Goal: Task Accomplishment & Management: Use online tool/utility

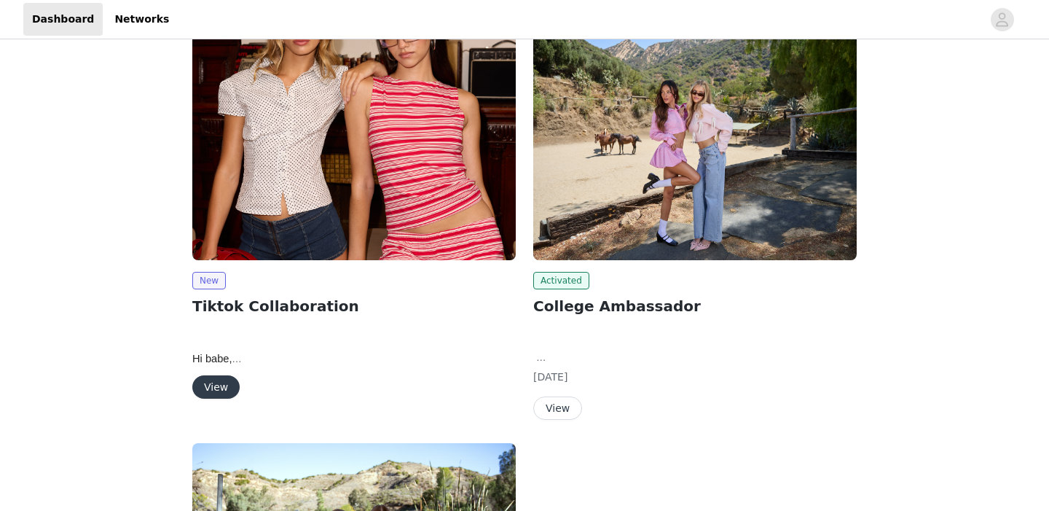
scroll to position [227, 0]
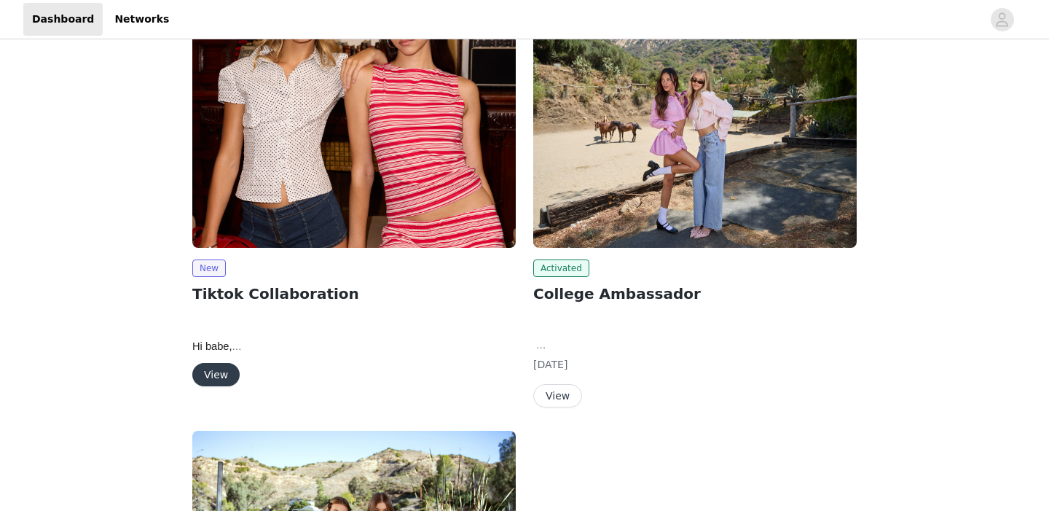
click at [212, 375] on button "View" at bounding box center [215, 374] width 47 height 23
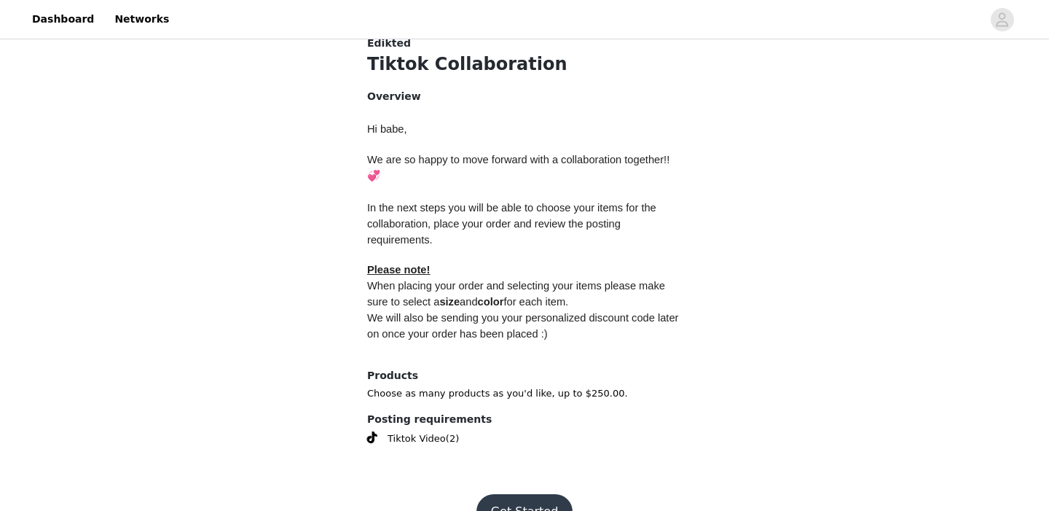
scroll to position [608, 0]
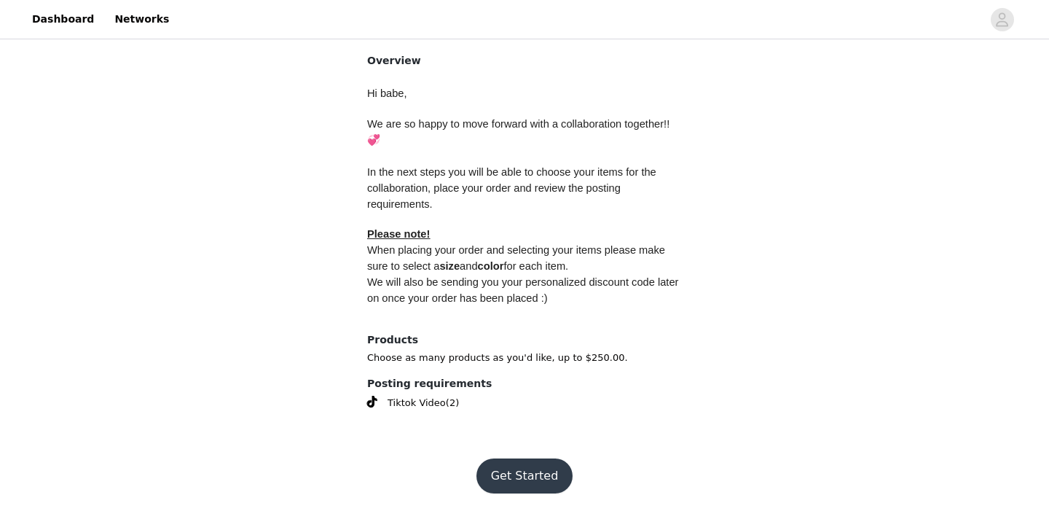
click at [520, 481] on button "Get Started" at bounding box center [525, 475] width 97 height 35
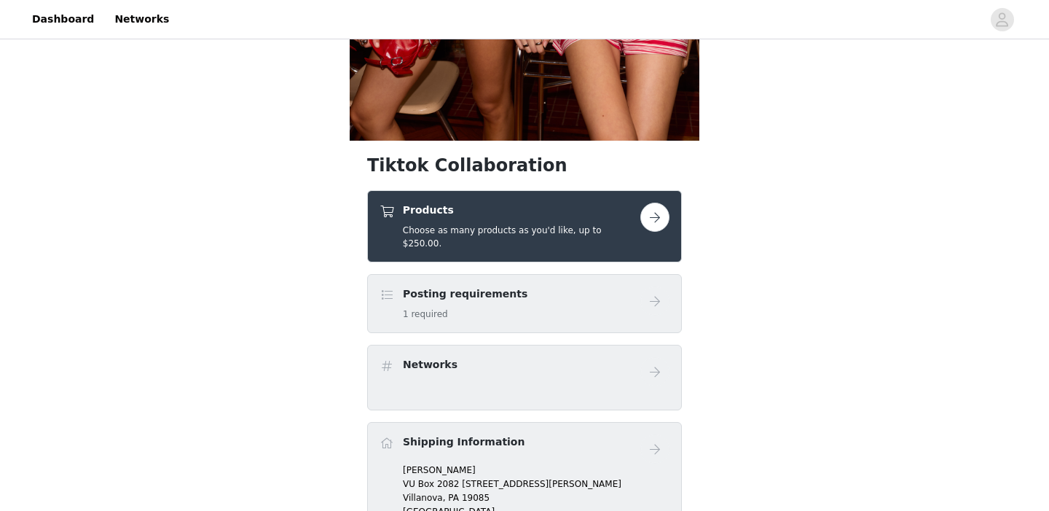
scroll to position [396, 0]
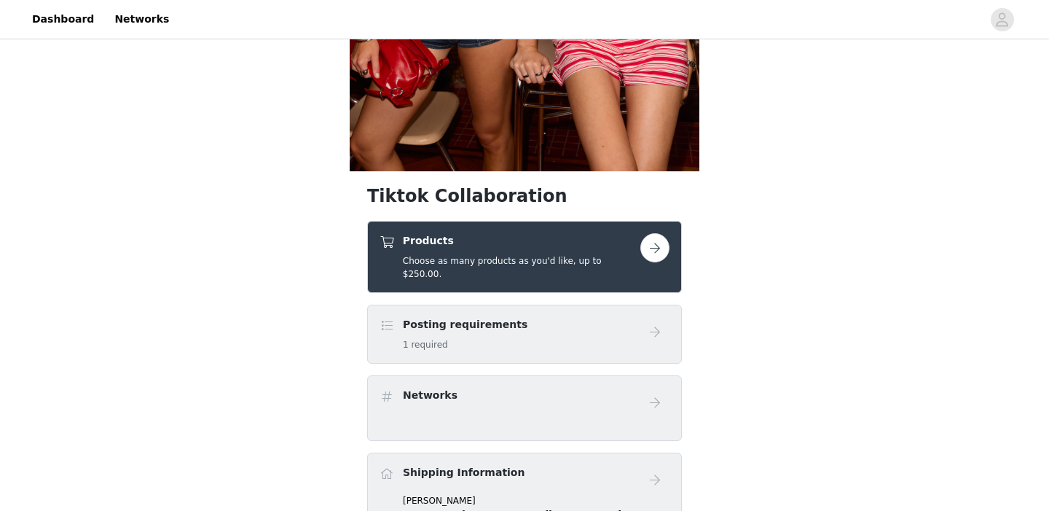
click at [522, 242] on h4 "Products" at bounding box center [522, 240] width 238 height 15
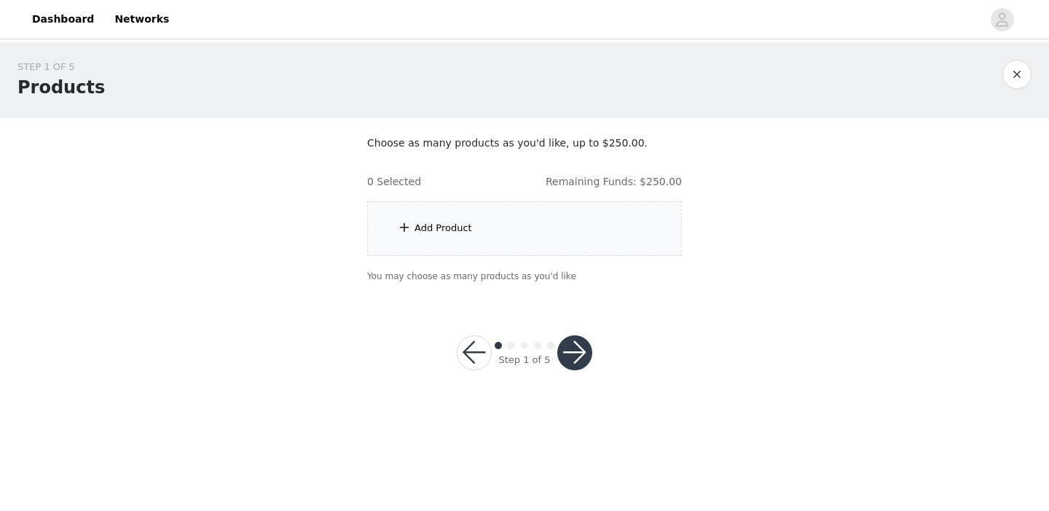
click at [431, 219] on div "Add Product" at bounding box center [524, 228] width 315 height 55
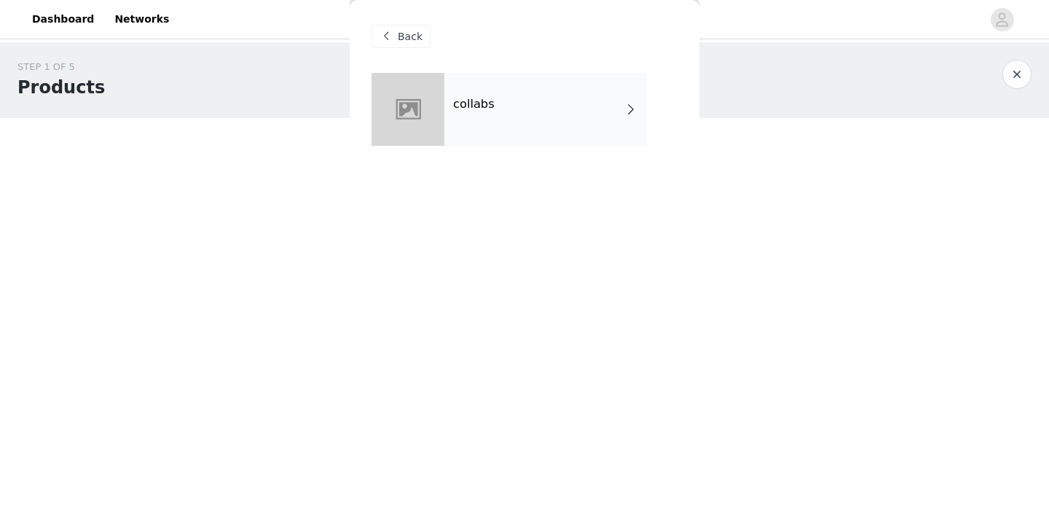
click at [553, 125] on div "collabs" at bounding box center [545, 109] width 203 height 73
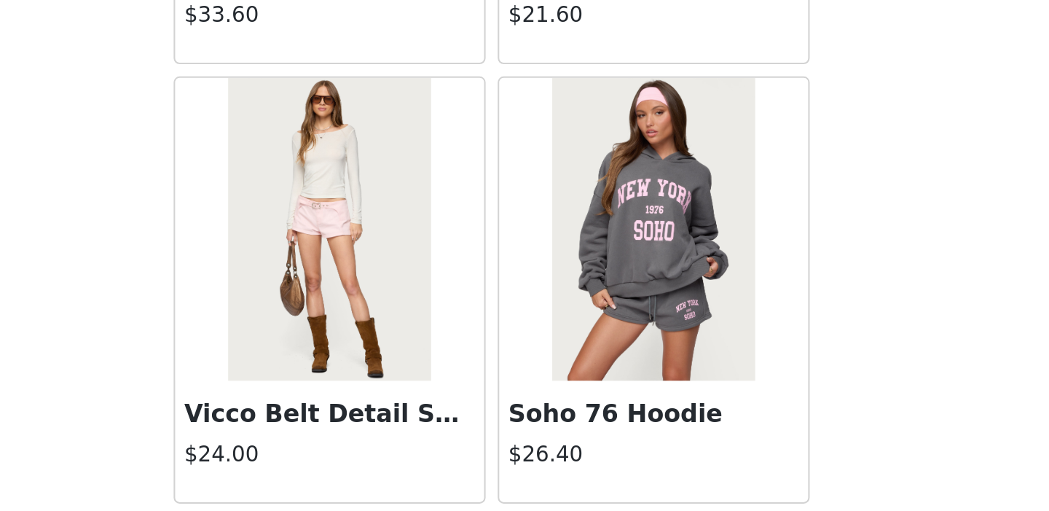
scroll to position [1704, 0]
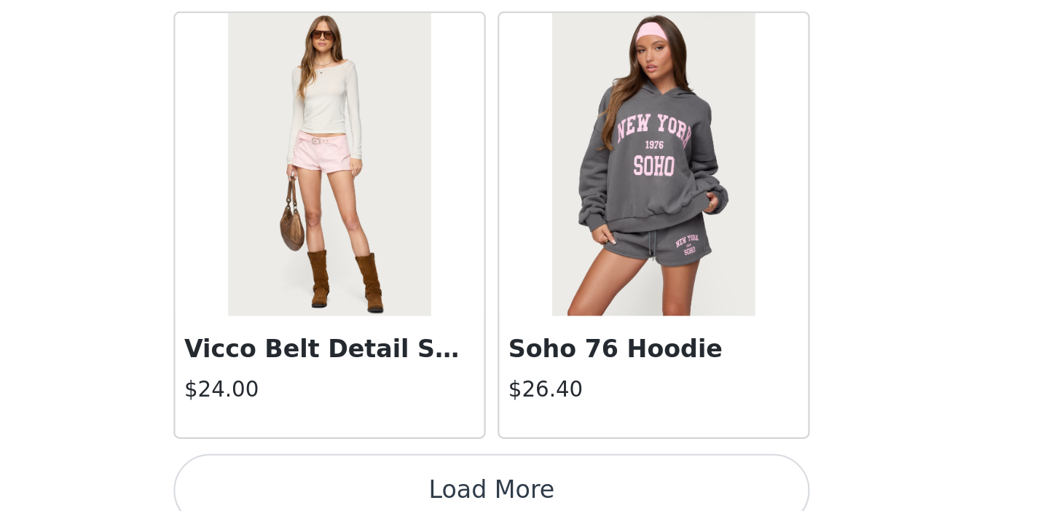
click at [514, 495] on button "Load More" at bounding box center [525, 500] width 306 height 35
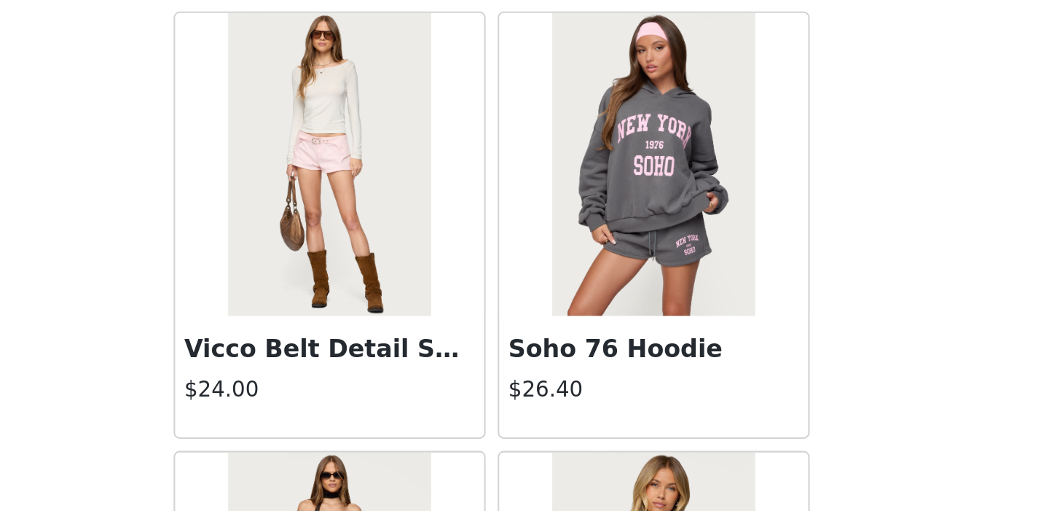
click at [689, 399] on div "Back Aveline Off Shoulder Light Sweatshirt $37.20 Atlas Scrunch Bead Halter Top…" at bounding box center [525, 255] width 350 height 511
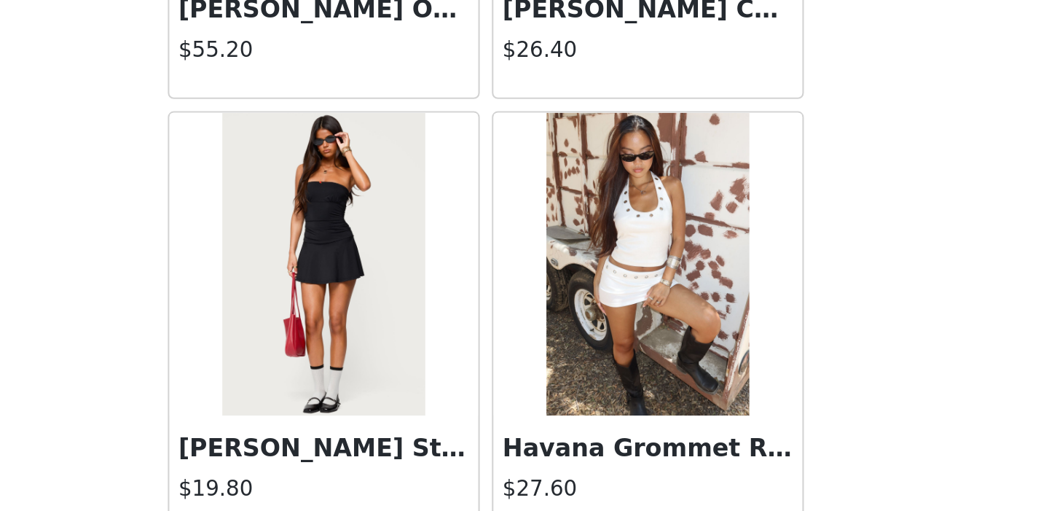
scroll to position [3832, 0]
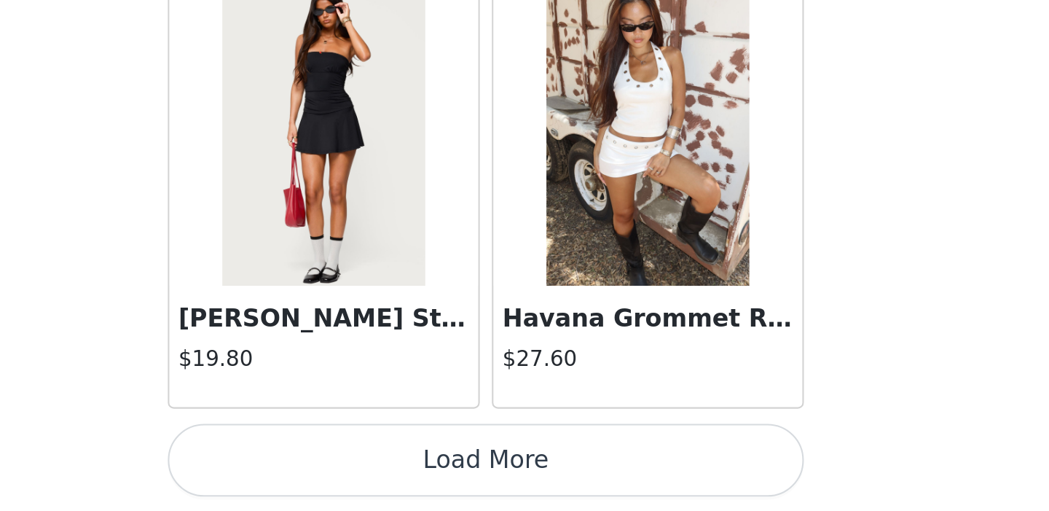
click at [631, 477] on button "Load More" at bounding box center [525, 486] width 306 height 35
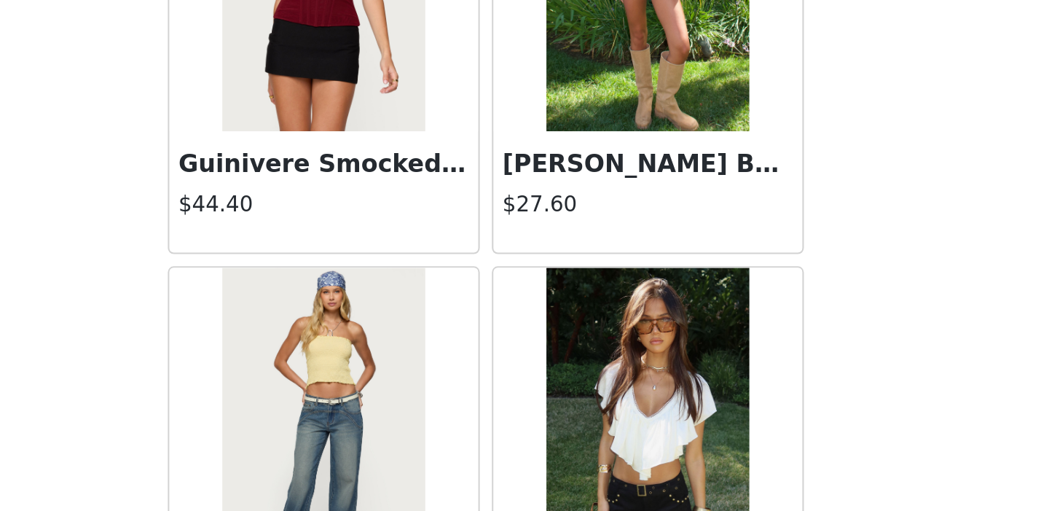
scroll to position [4118, 0]
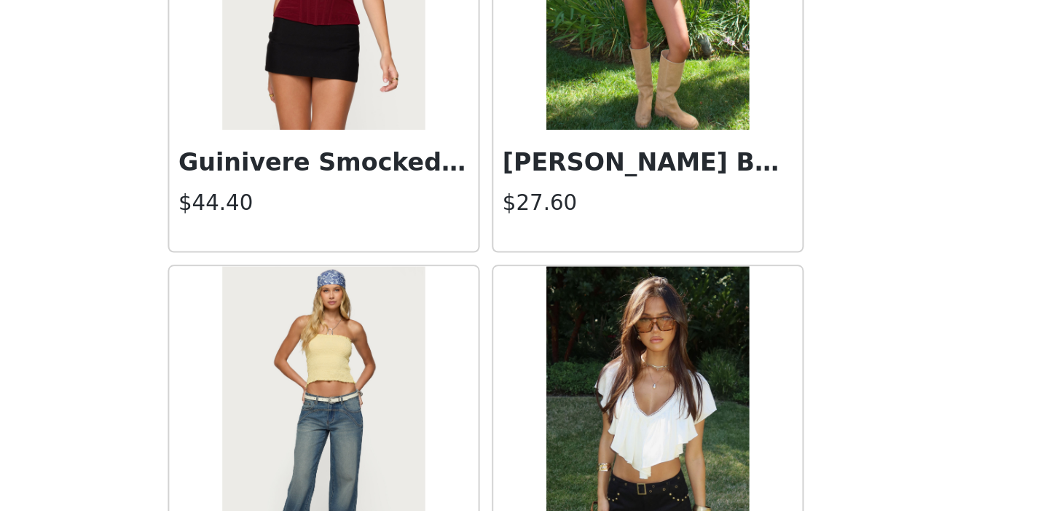
click at [683, 335] on div "Back Aveline Off Shoulder Light Sweatshirt $37.20 Atlas Scrunch Bead Halter Top…" at bounding box center [525, 255] width 350 height 511
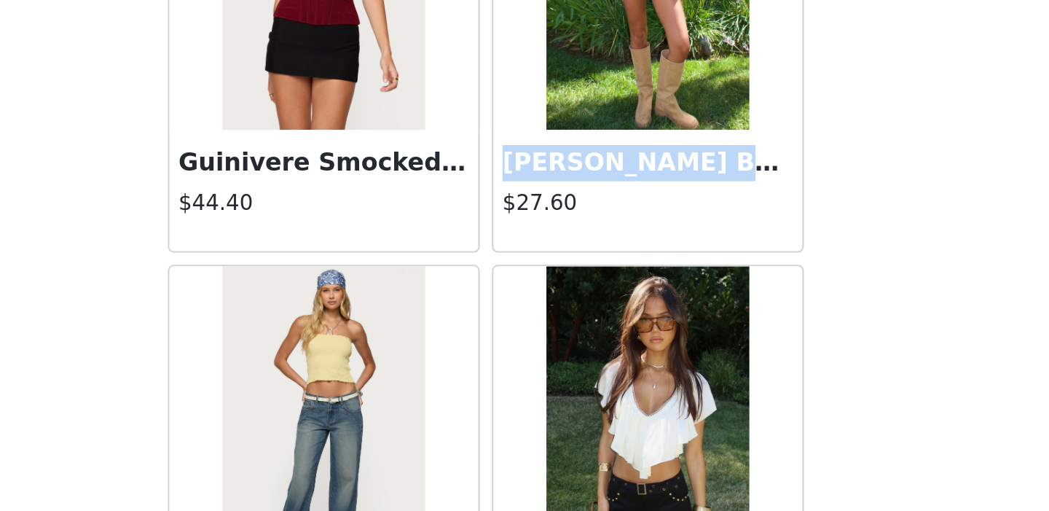
drag, startPoint x: 683, startPoint y: 335, endPoint x: 683, endPoint y: 294, distance: 41.5
click at [683, 294] on div "Back Aveline Off Shoulder Light Sweatshirt $37.20 Atlas Scrunch Bead Halter Top…" at bounding box center [525, 255] width 350 height 511
click at [682, 305] on div "Back Aveline Off Shoulder Light Sweatshirt $37.20 Atlas Scrunch Bead Halter Top…" at bounding box center [525, 255] width 350 height 511
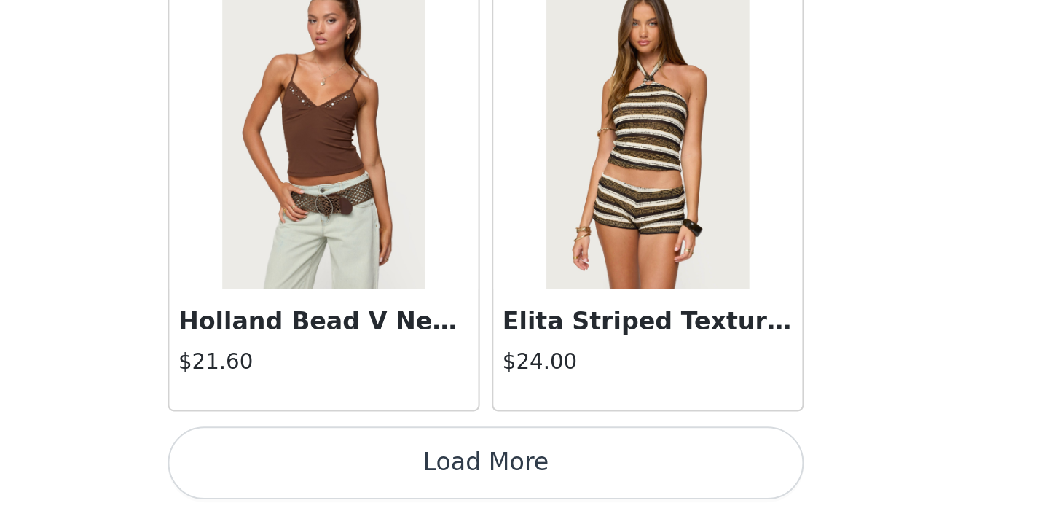
scroll to position [5945, 0]
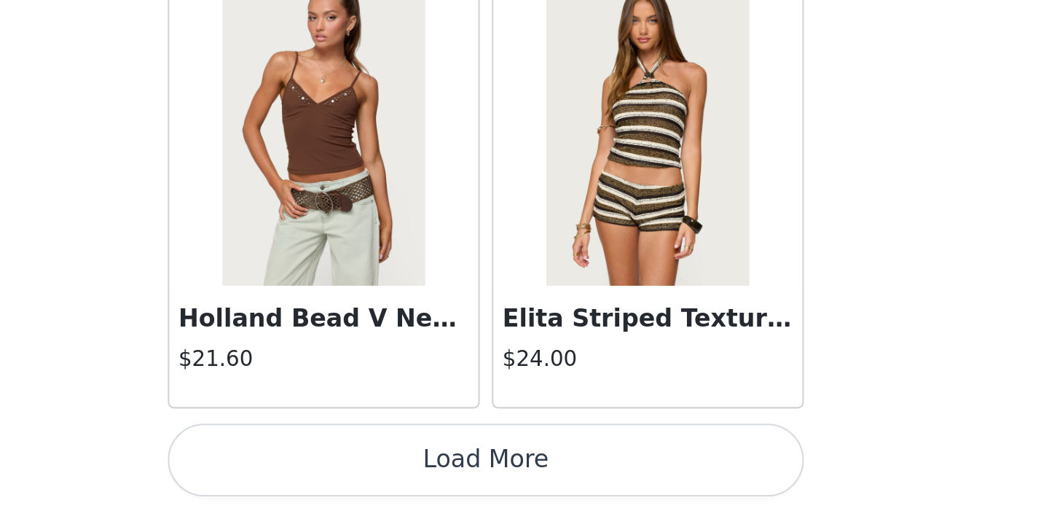
click at [616, 485] on button "Load More" at bounding box center [525, 486] width 306 height 35
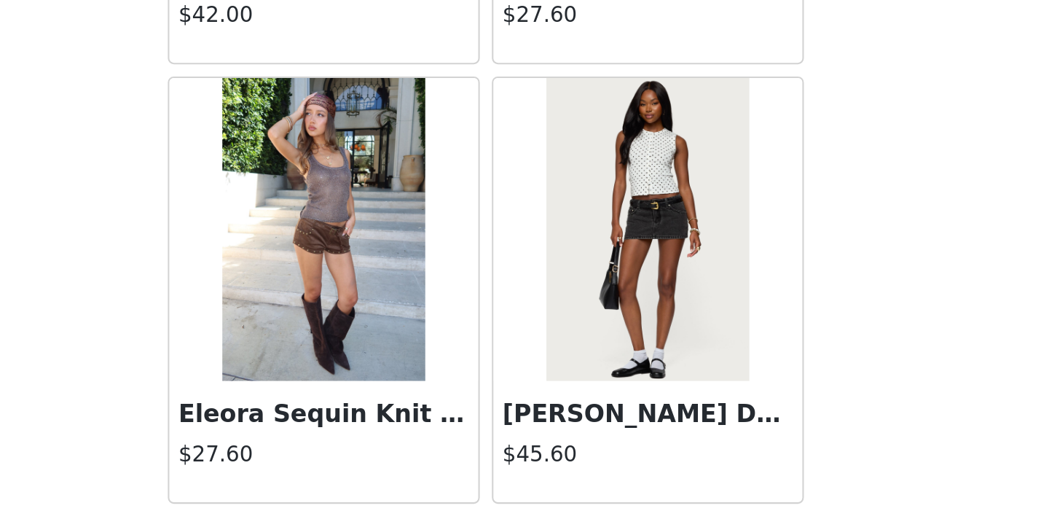
scroll to position [8058, 0]
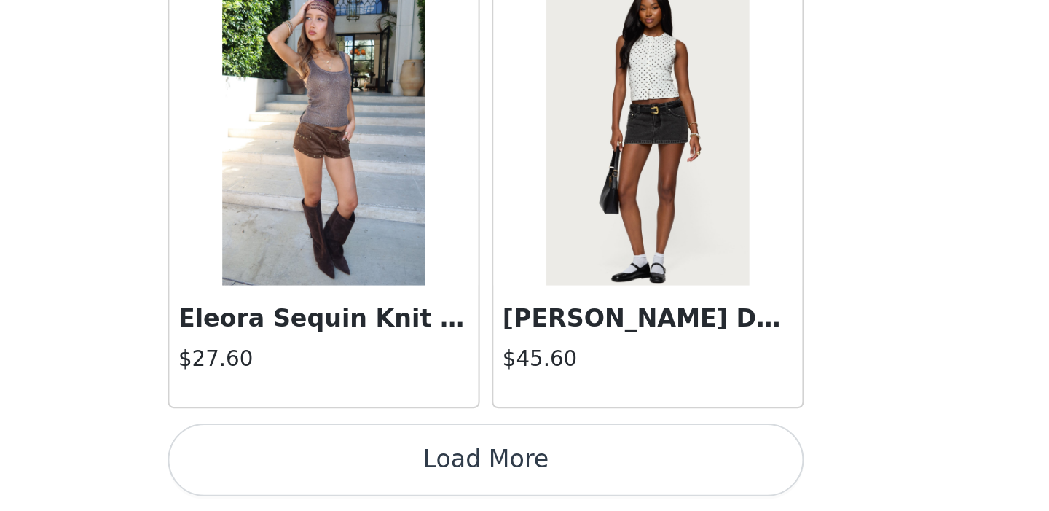
click at [643, 493] on button "Load More" at bounding box center [525, 486] width 306 height 35
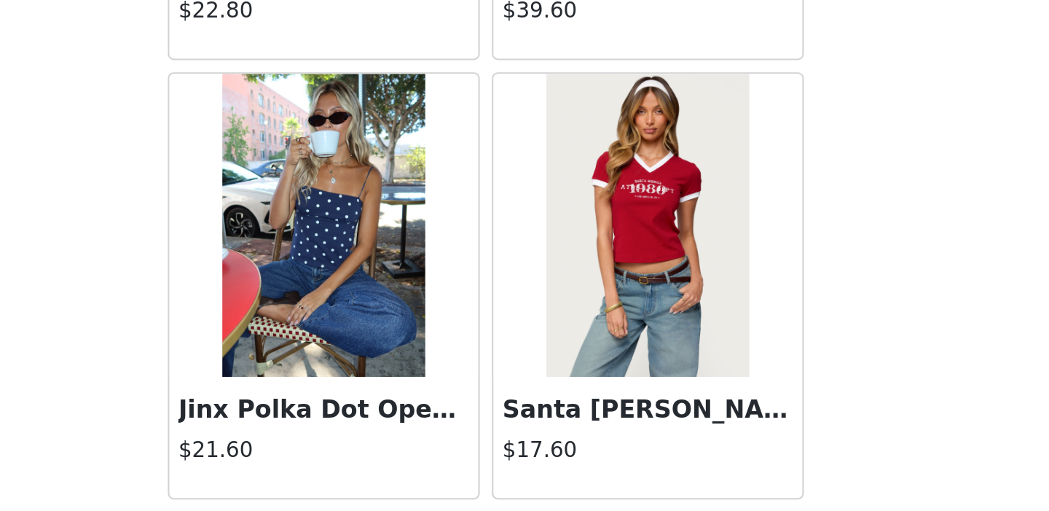
scroll to position [9284, 0]
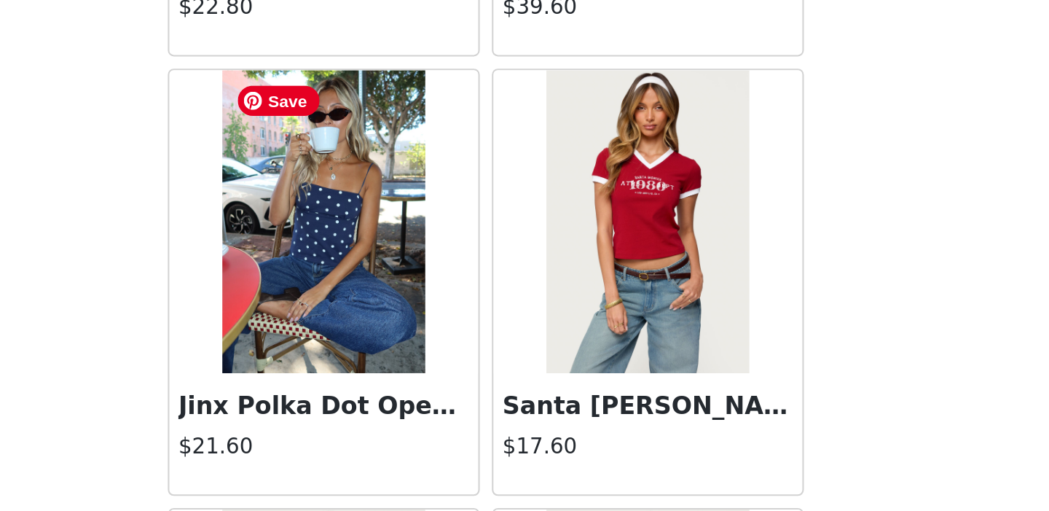
click at [469, 438] on img at bounding box center [446, 372] width 97 height 146
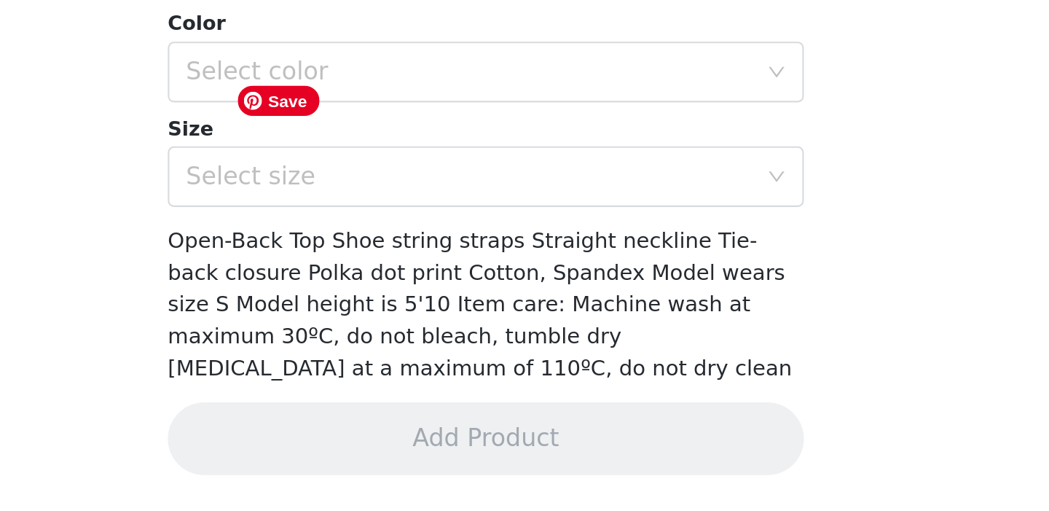
scroll to position [198, 0]
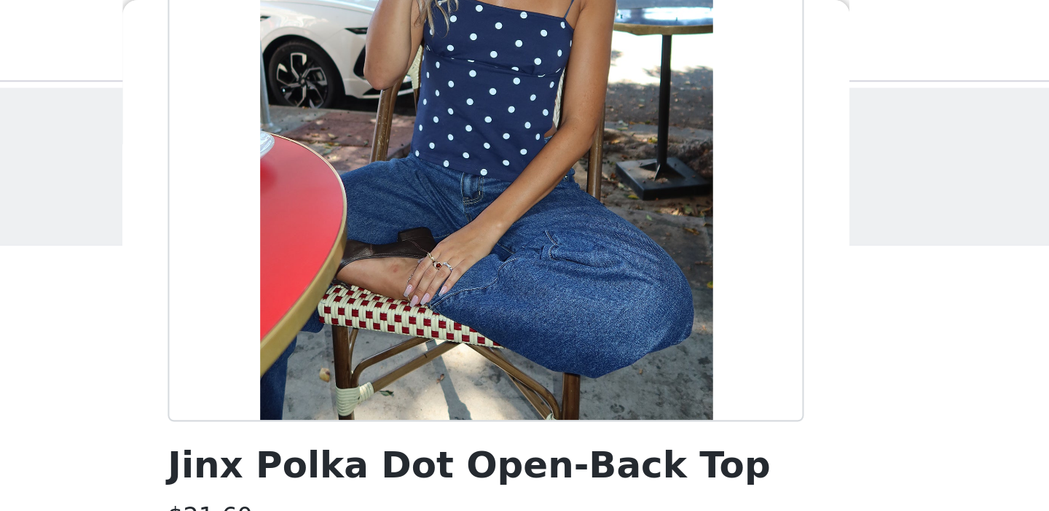
click at [592, 89] on div at bounding box center [525, 39] width 306 height 328
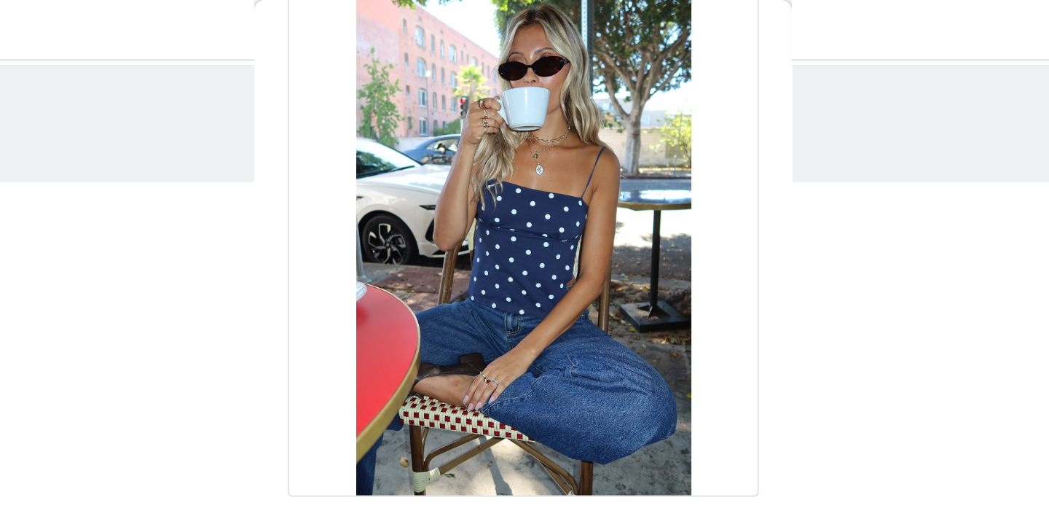
scroll to position [17, 0]
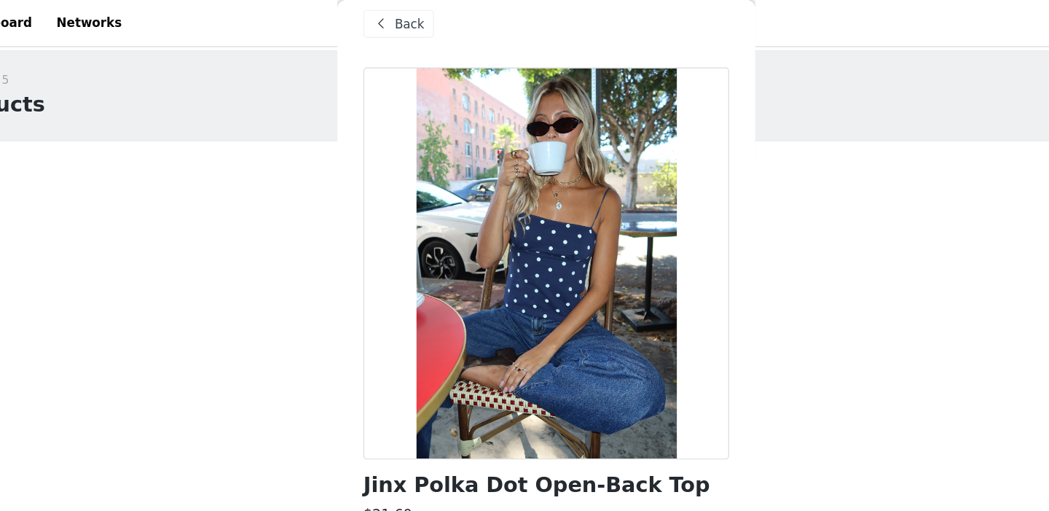
click at [528, 228] on div at bounding box center [525, 220] width 306 height 328
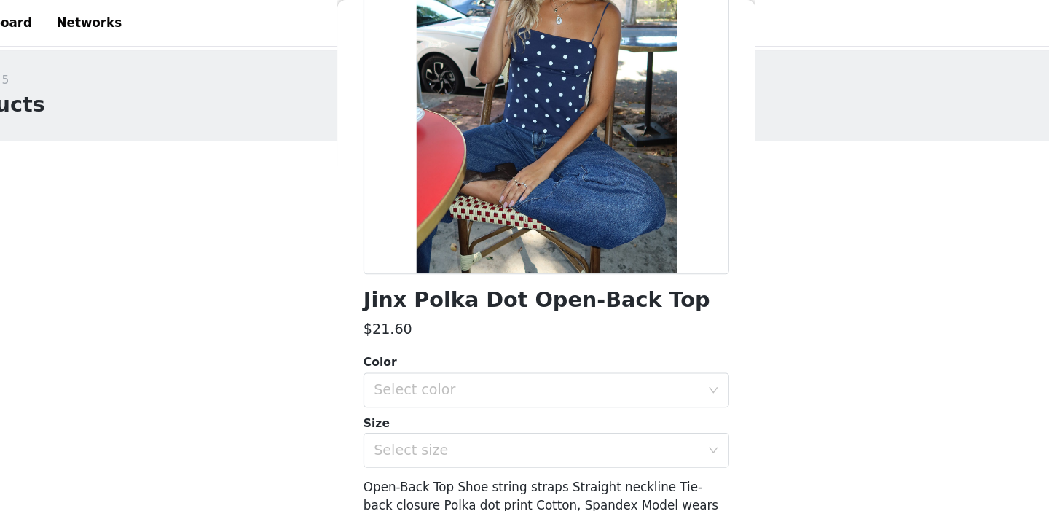
scroll to position [198, 0]
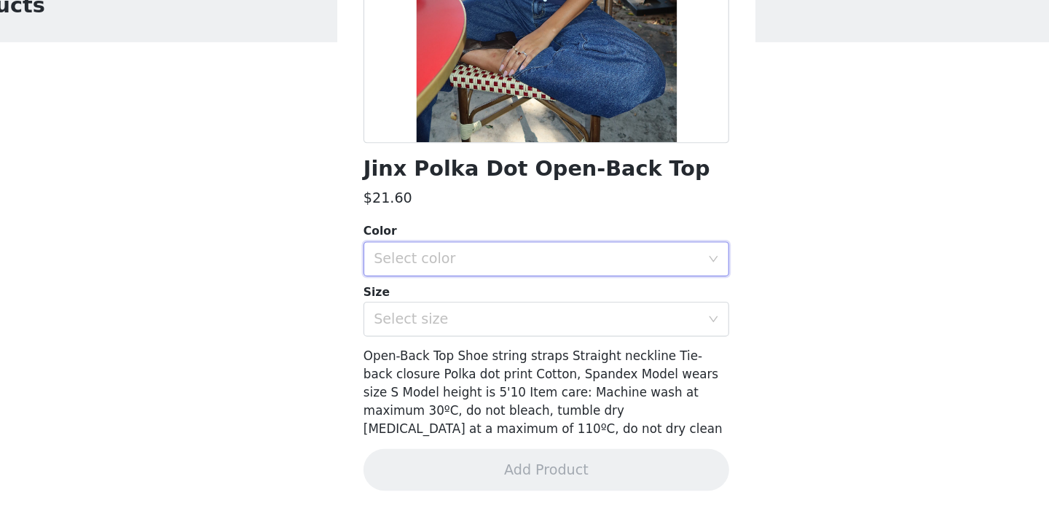
click at [509, 288] on div "Select color" at bounding box center [519, 300] width 279 height 28
click at [488, 332] on li "NAVY AND WHITE" at bounding box center [525, 331] width 306 height 23
click at [483, 344] on div "Select size" at bounding box center [516, 349] width 273 height 15
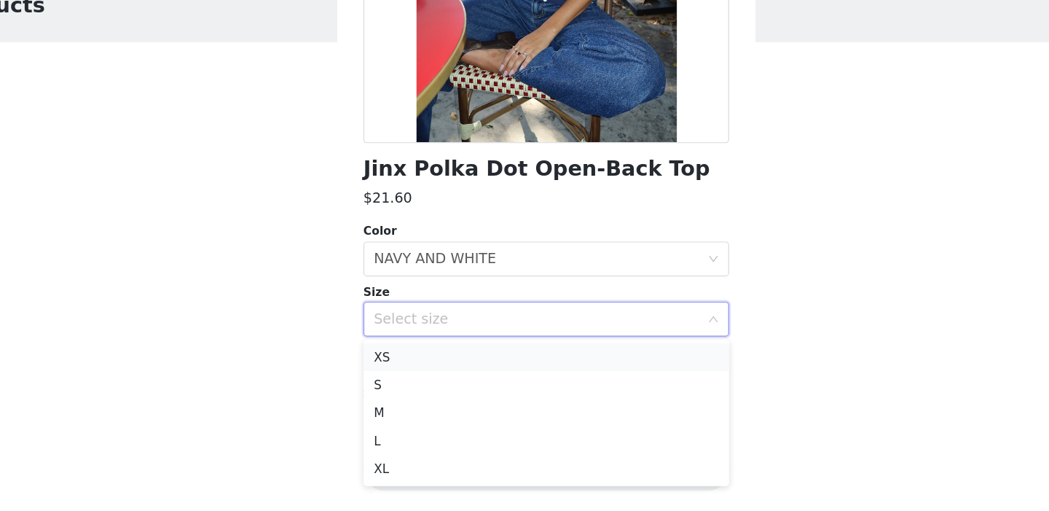
click at [454, 389] on li "XS" at bounding box center [525, 381] width 306 height 23
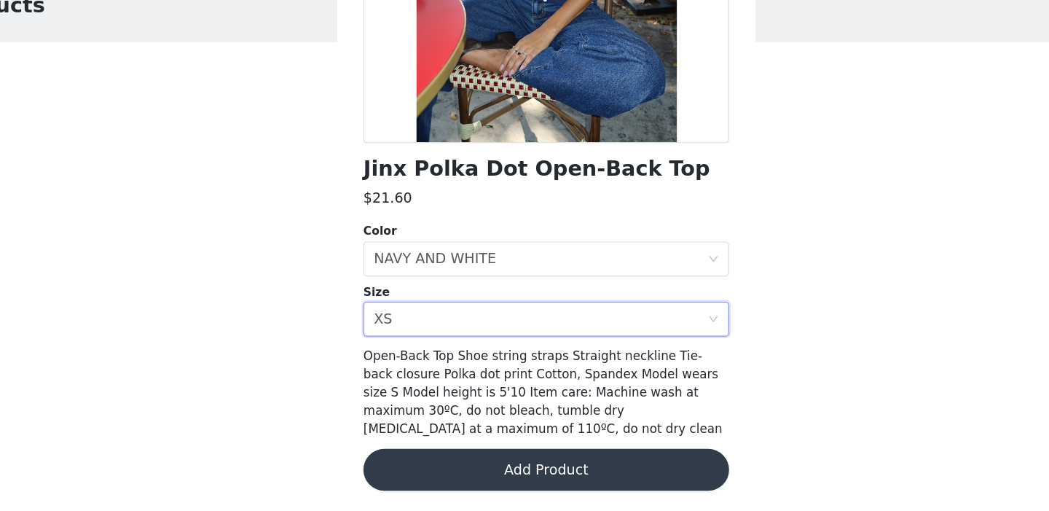
click at [435, 458] on button "Add Product" at bounding box center [525, 475] width 306 height 35
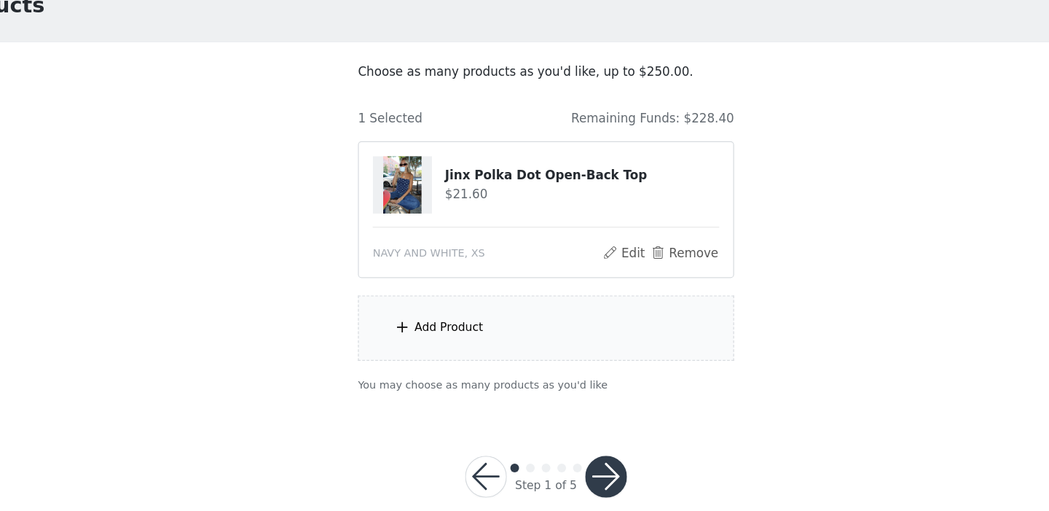
click at [393, 362] on div "Add Product" at bounding box center [524, 357] width 315 height 55
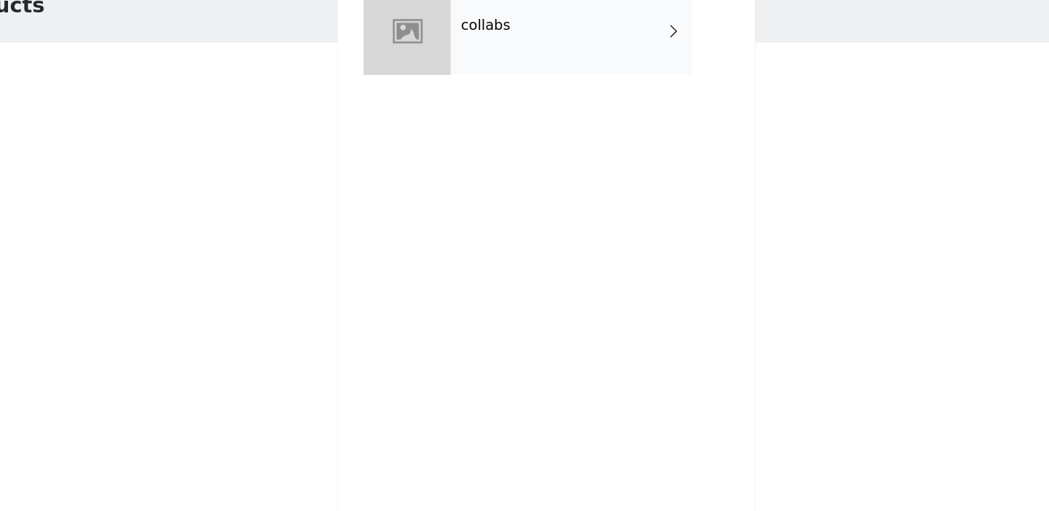
click at [490, 139] on div "collabs" at bounding box center [545, 109] width 203 height 73
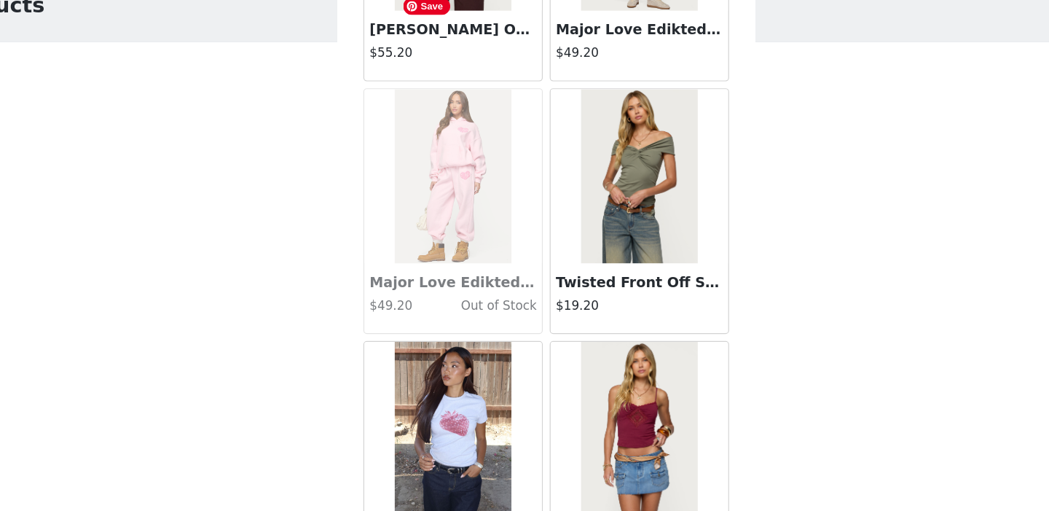
scroll to position [1719, 0]
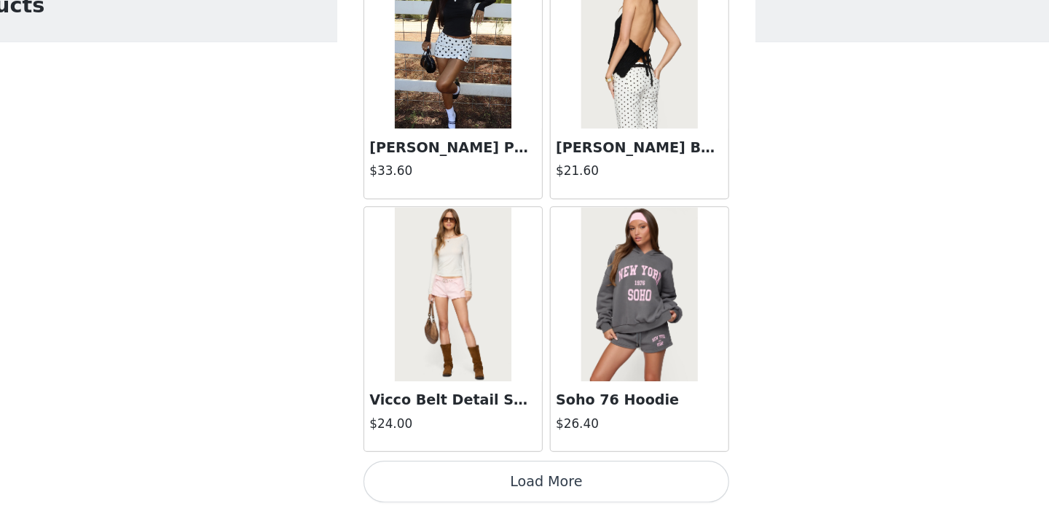
click at [472, 493] on button "Load More" at bounding box center [525, 486] width 306 height 35
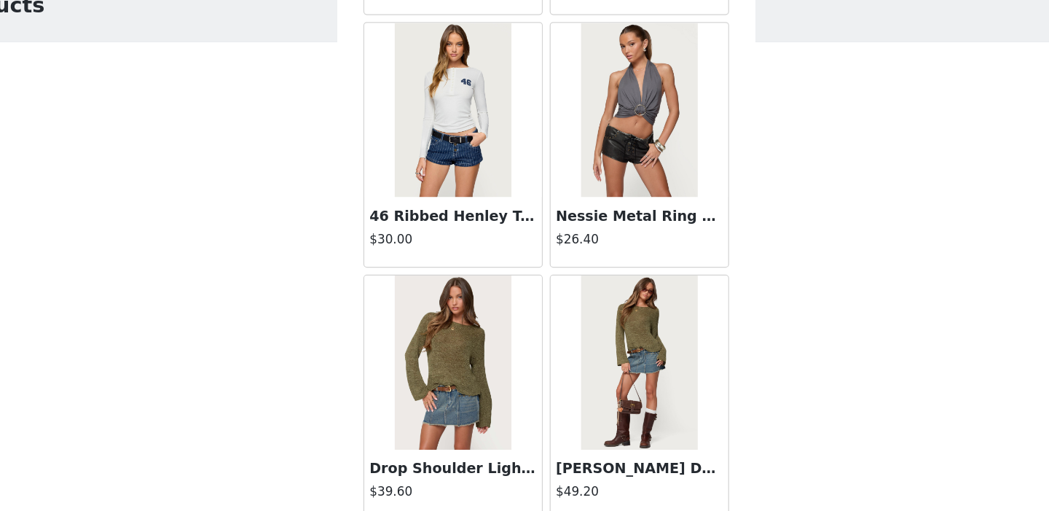
scroll to position [3832, 0]
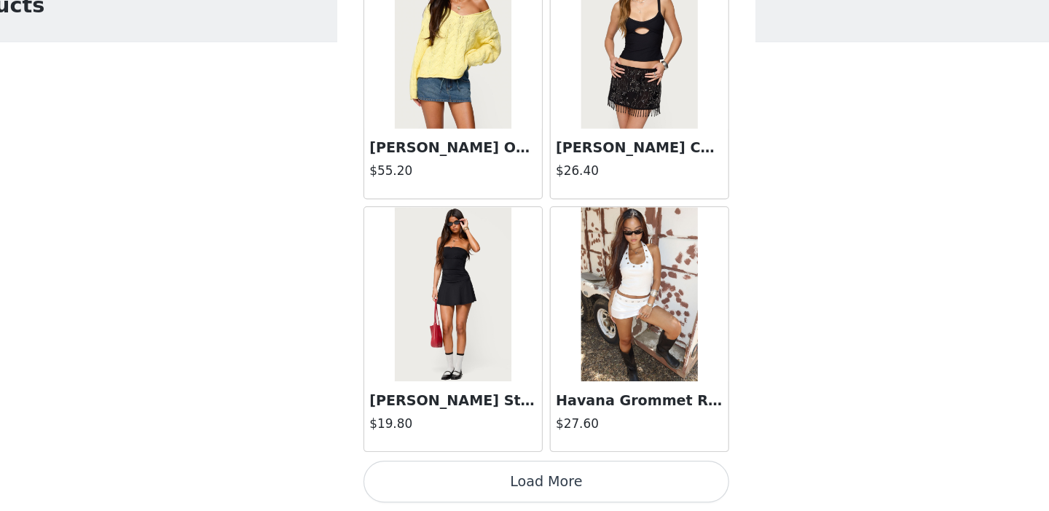
click at [472, 481] on button "Load More" at bounding box center [525, 486] width 306 height 35
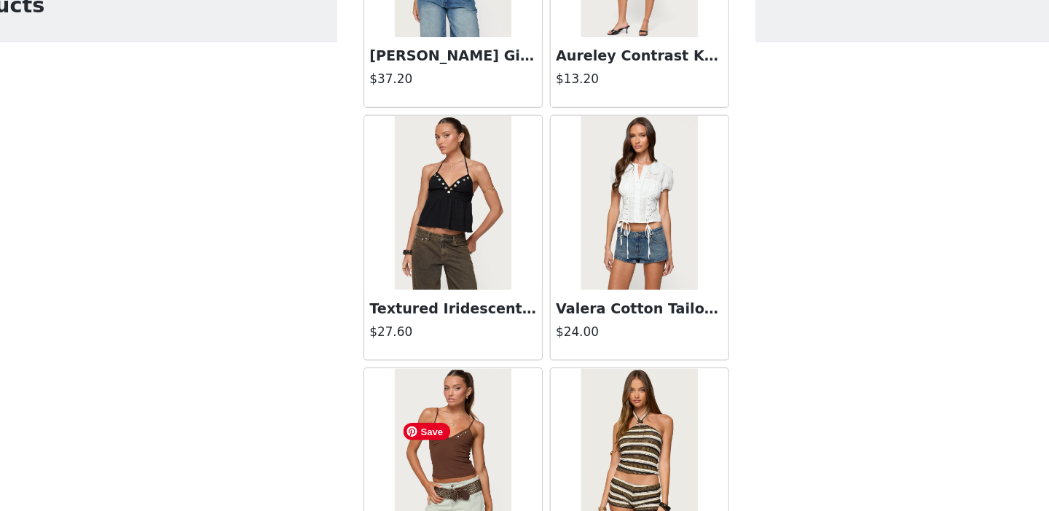
scroll to position [5945, 0]
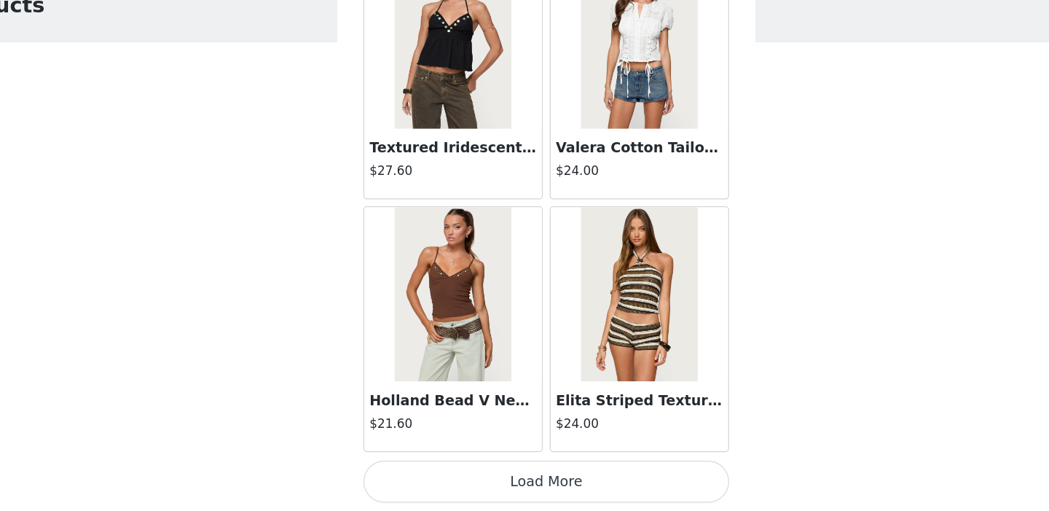
click at [482, 482] on button "Load More" at bounding box center [525, 486] width 306 height 35
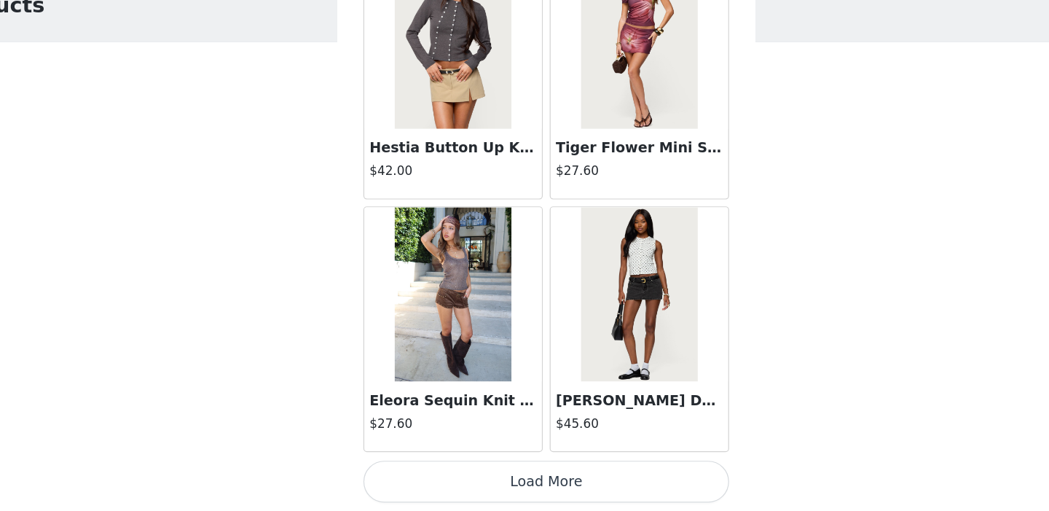
click at [482, 482] on button "Load More" at bounding box center [525, 486] width 306 height 35
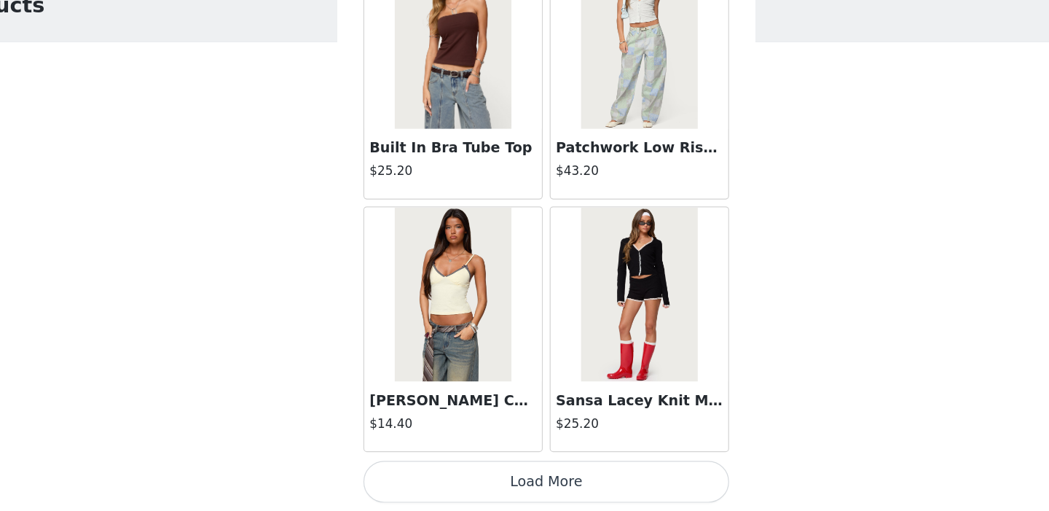
click at [481, 482] on button "Load More" at bounding box center [525, 486] width 306 height 35
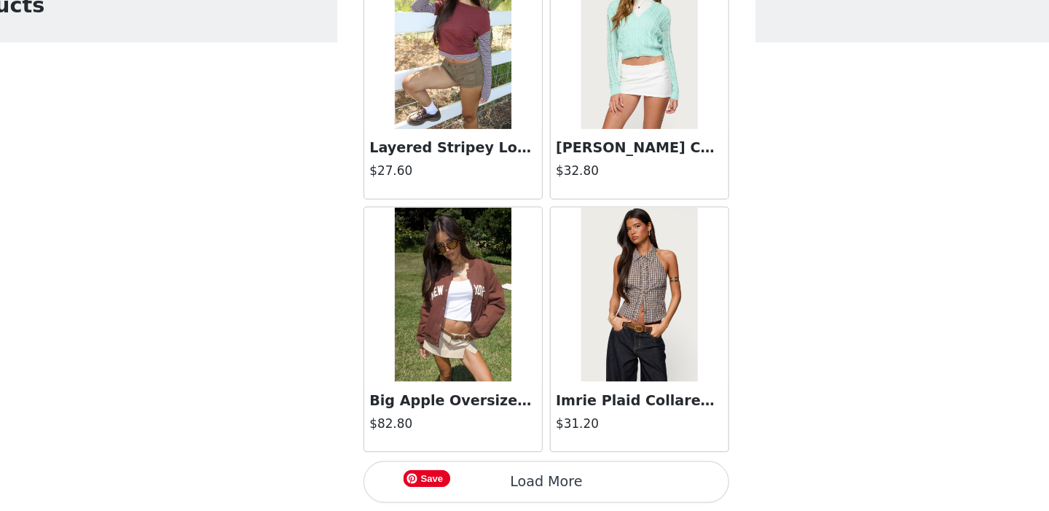
click at [481, 482] on button "Load More" at bounding box center [525, 486] width 306 height 35
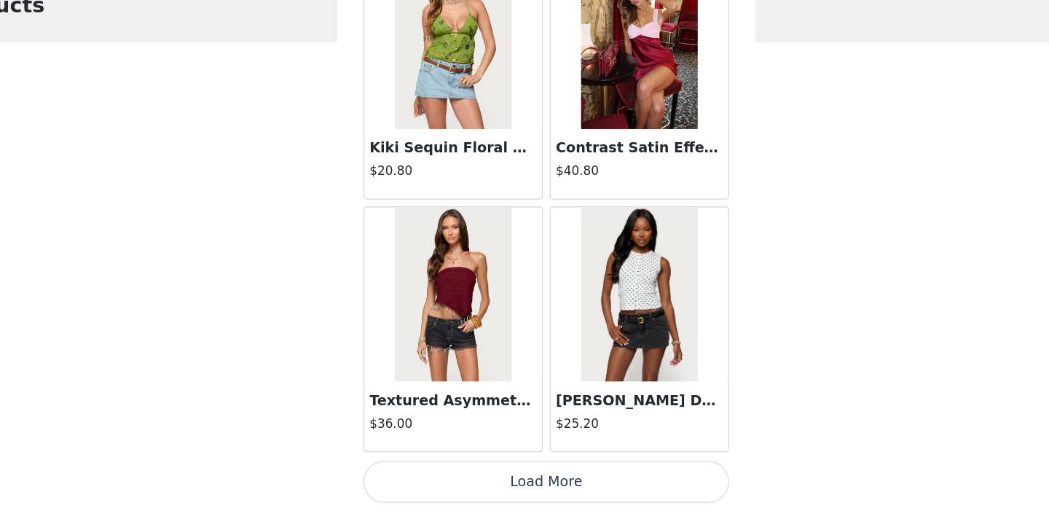
click at [481, 482] on button "Load More" at bounding box center [525, 486] width 306 height 35
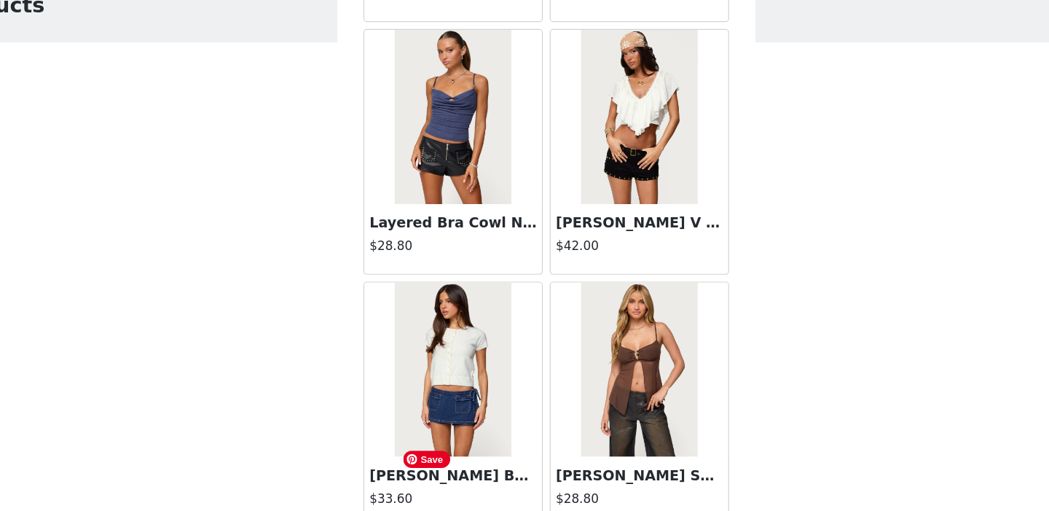
scroll to position [16511, 0]
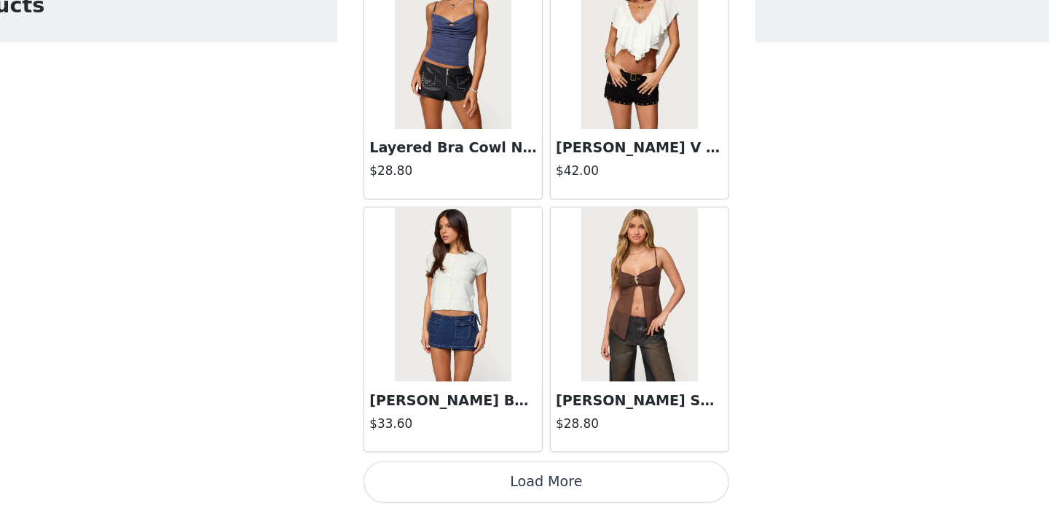
click at [487, 488] on button "Load More" at bounding box center [525, 486] width 306 height 35
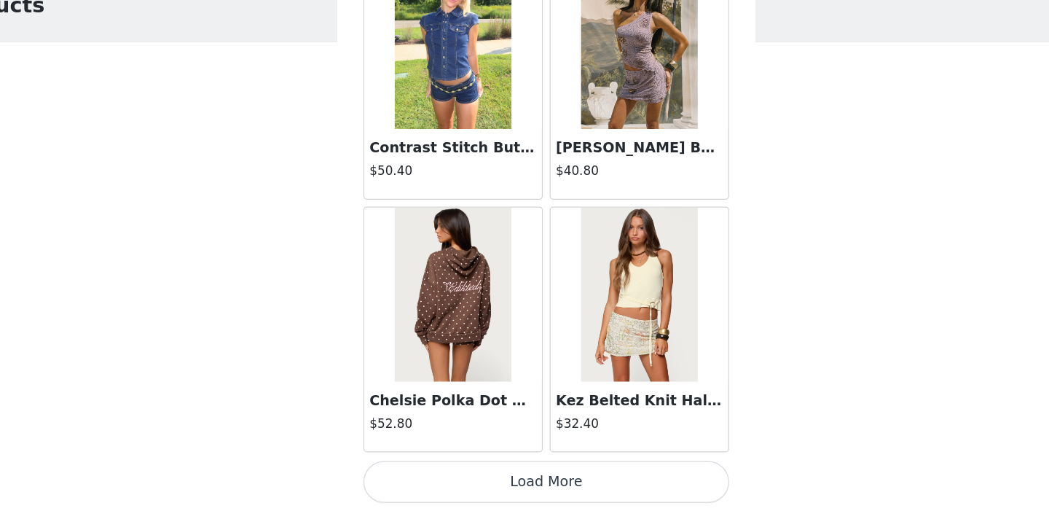
click at [487, 497] on button "Load More" at bounding box center [525, 486] width 306 height 35
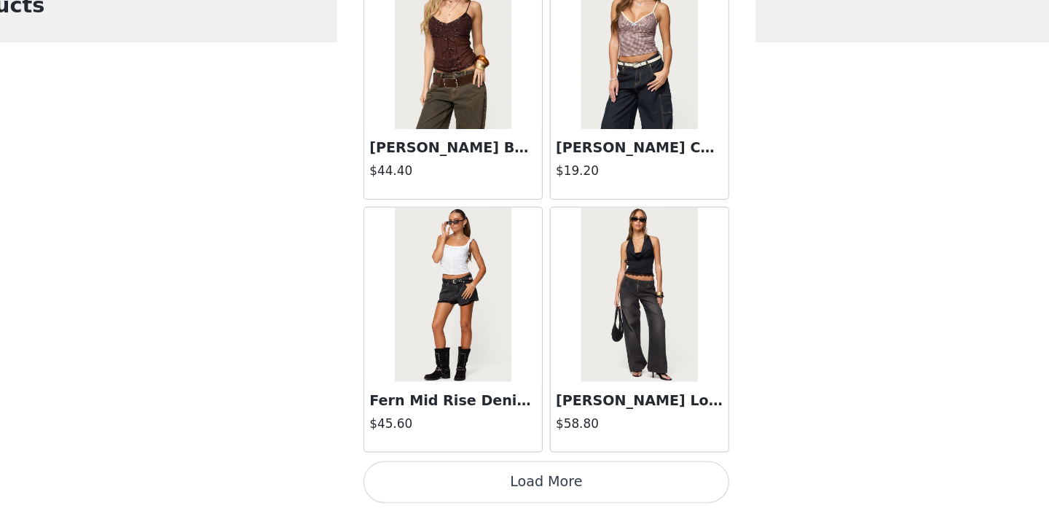
scroll to position [23, 0]
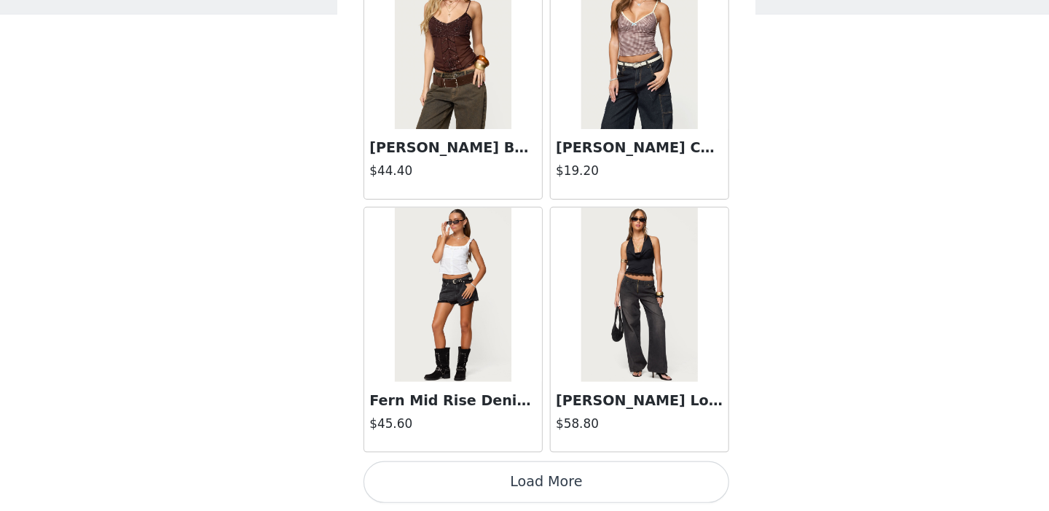
click at [487, 497] on button "Load More" at bounding box center [525, 486] width 306 height 35
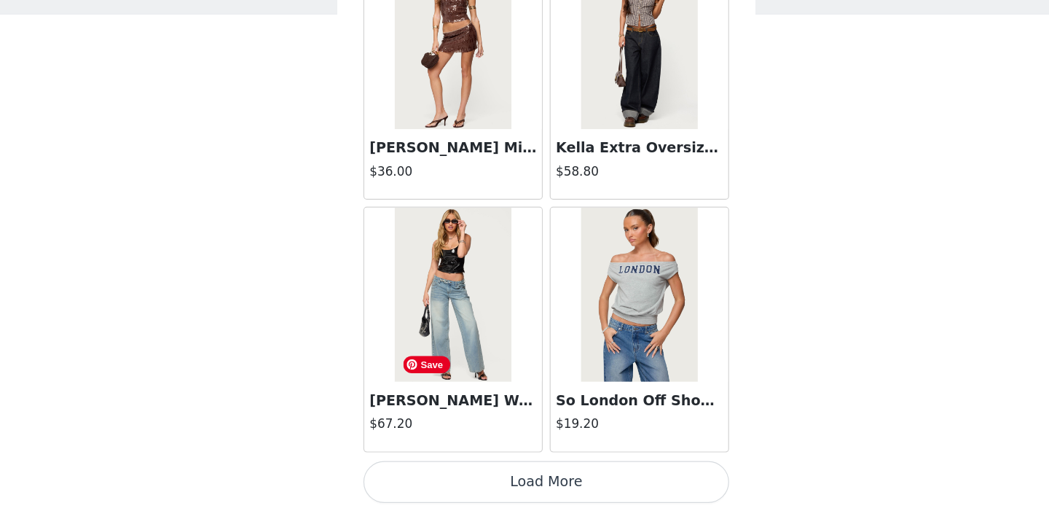
click at [489, 494] on button "Load More" at bounding box center [525, 486] width 306 height 35
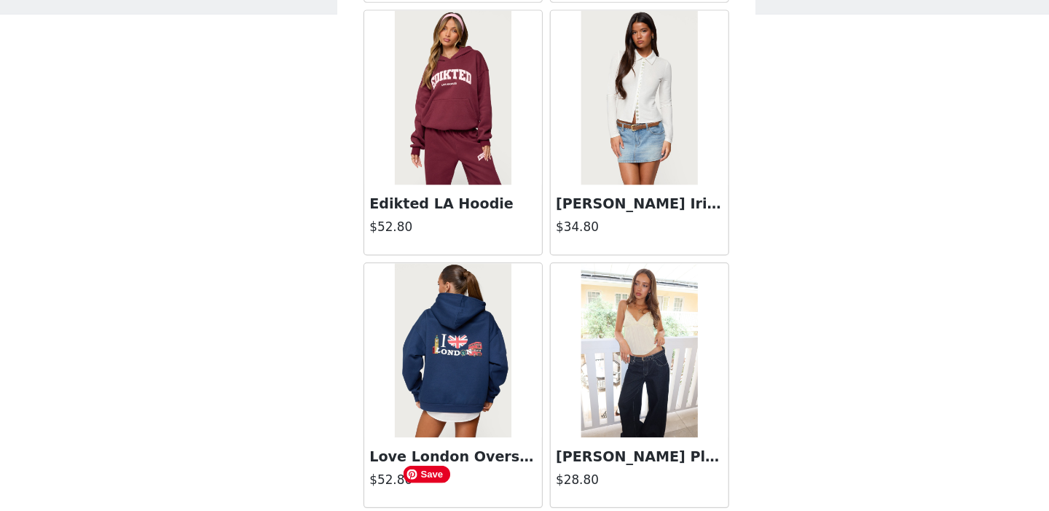
scroll to position [24963, 0]
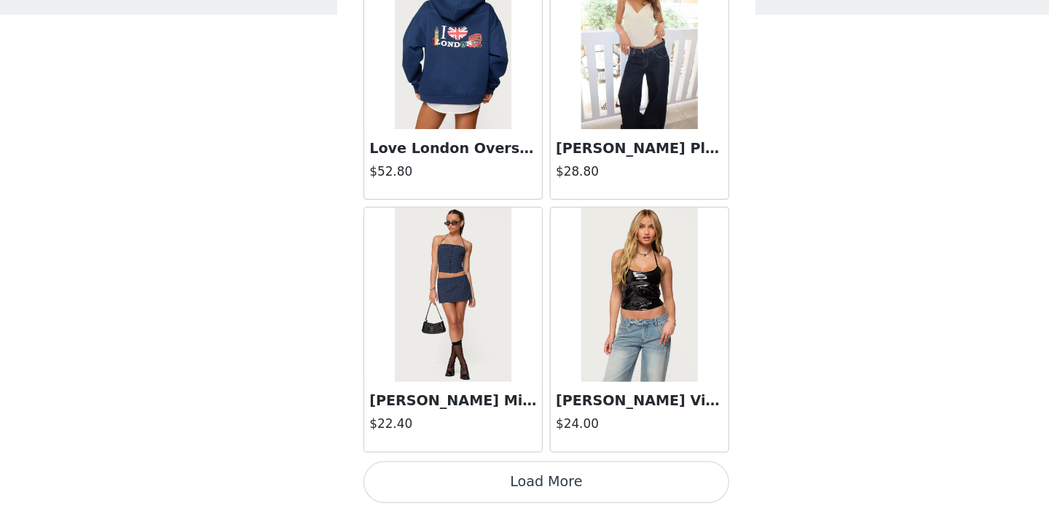
click at [489, 494] on button "Load More" at bounding box center [525, 486] width 306 height 35
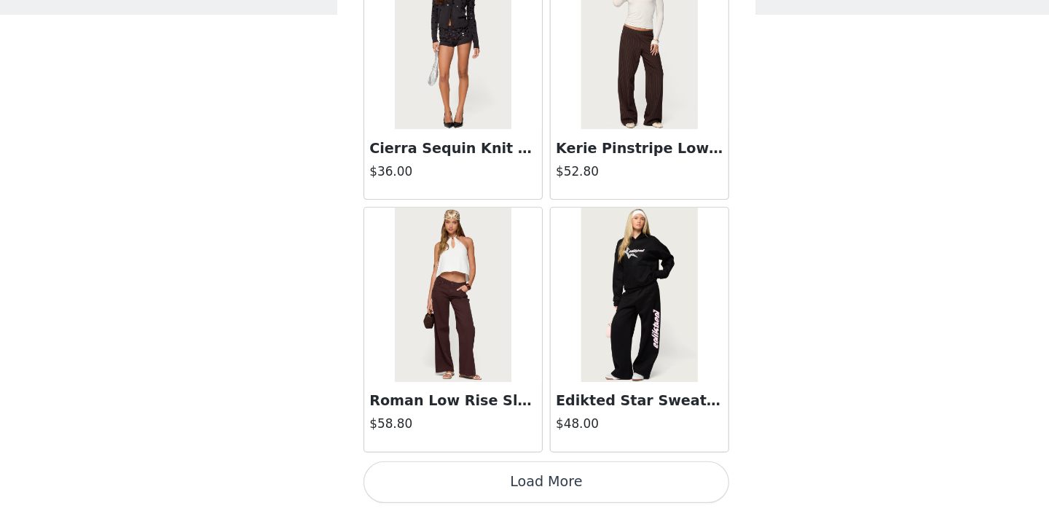
click at [489, 494] on button "Load More" at bounding box center [525, 486] width 306 height 35
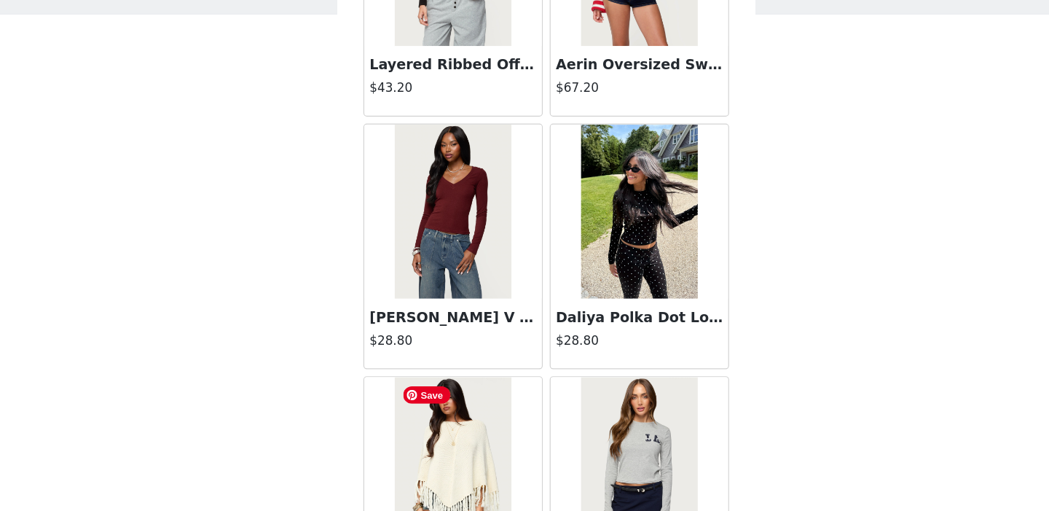
scroll to position [29189, 0]
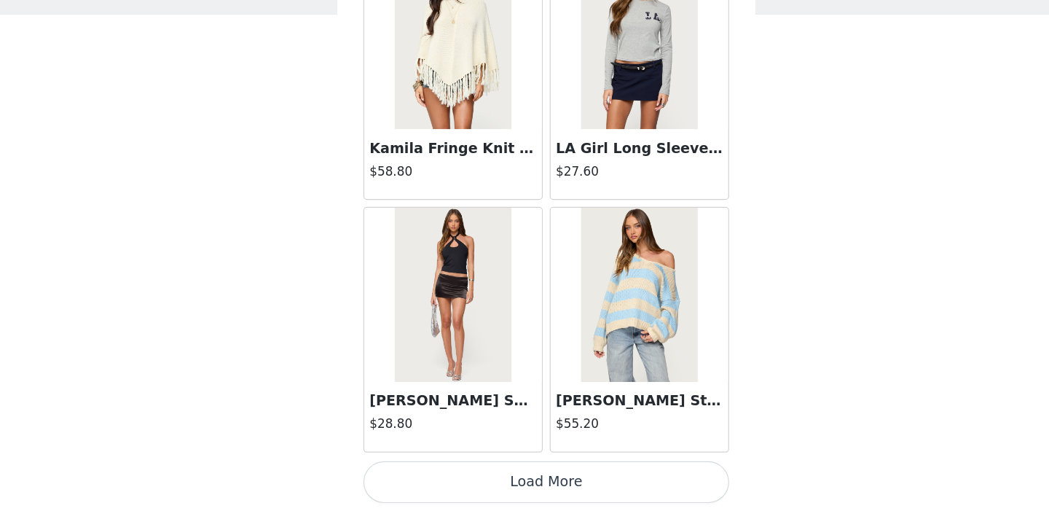
click at [487, 487] on button "Load More" at bounding box center [525, 486] width 306 height 35
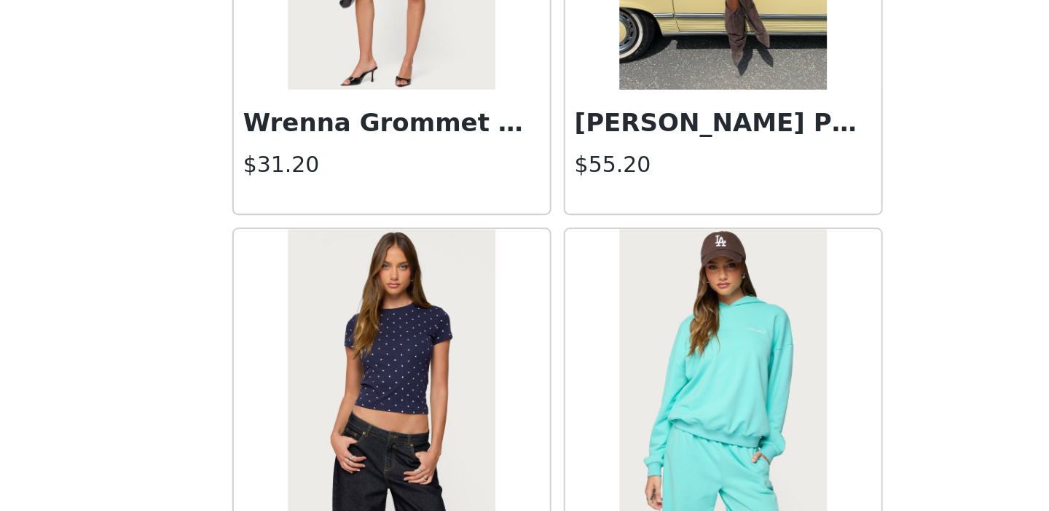
scroll to position [23, 0]
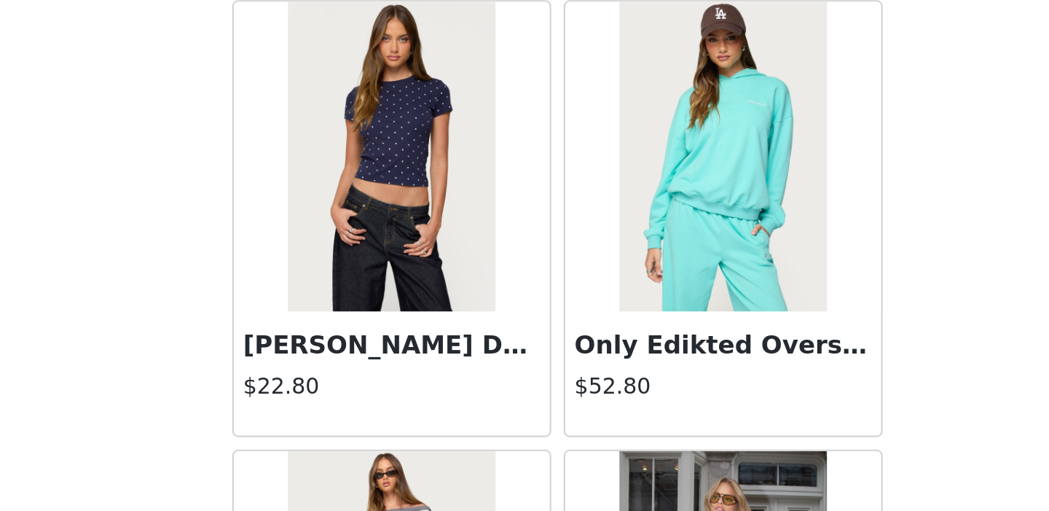
click at [542, 418] on div "Only Edikted Oversized Hoodie $52.80" at bounding box center [602, 446] width 149 height 58
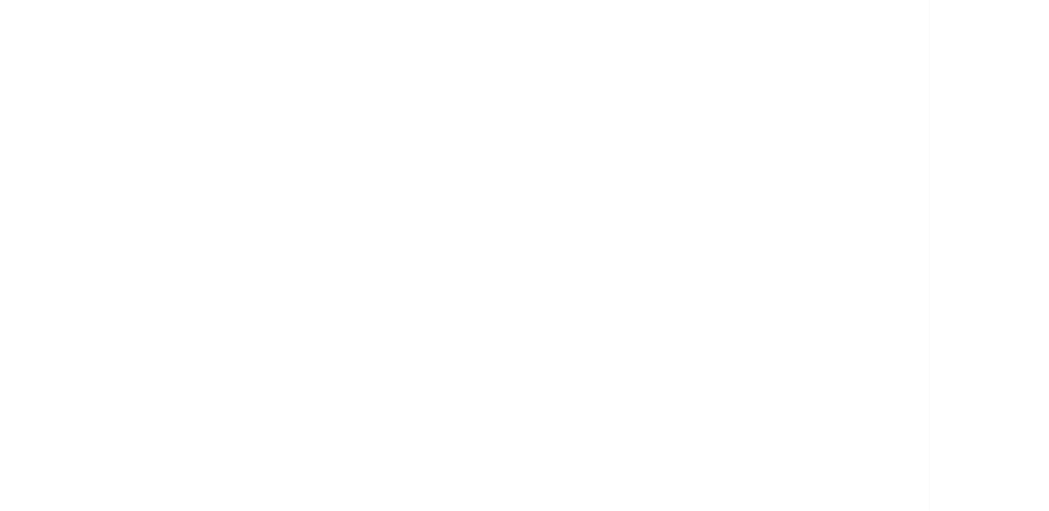
scroll to position [0, 0]
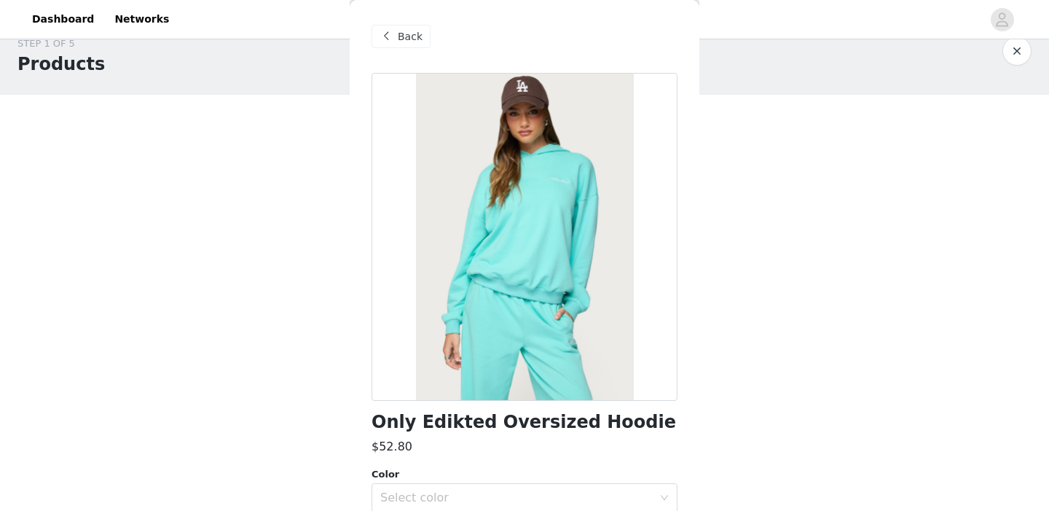
click at [396, 31] on div "Back" at bounding box center [401, 36] width 59 height 23
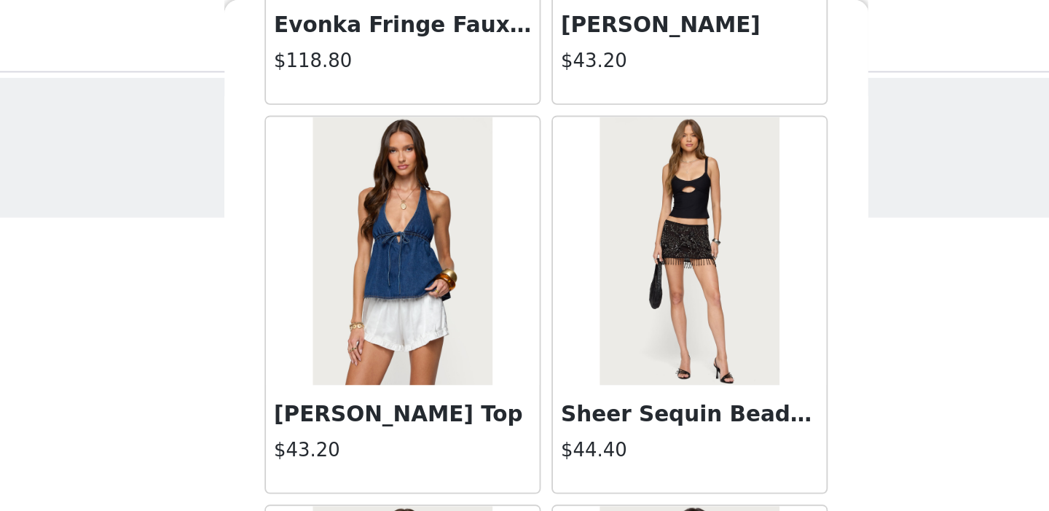
scroll to position [11197, 0]
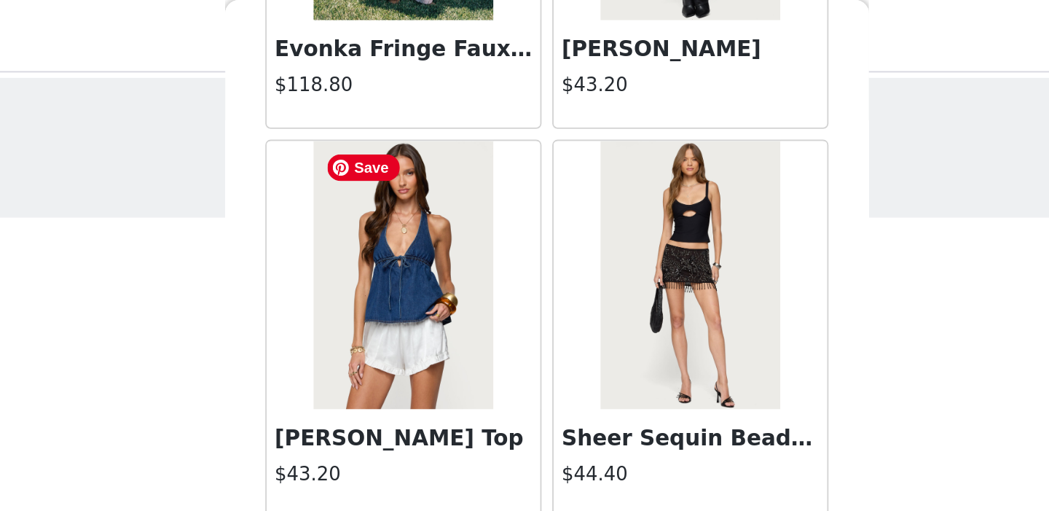
click at [436, 189] on img at bounding box center [446, 150] width 97 height 146
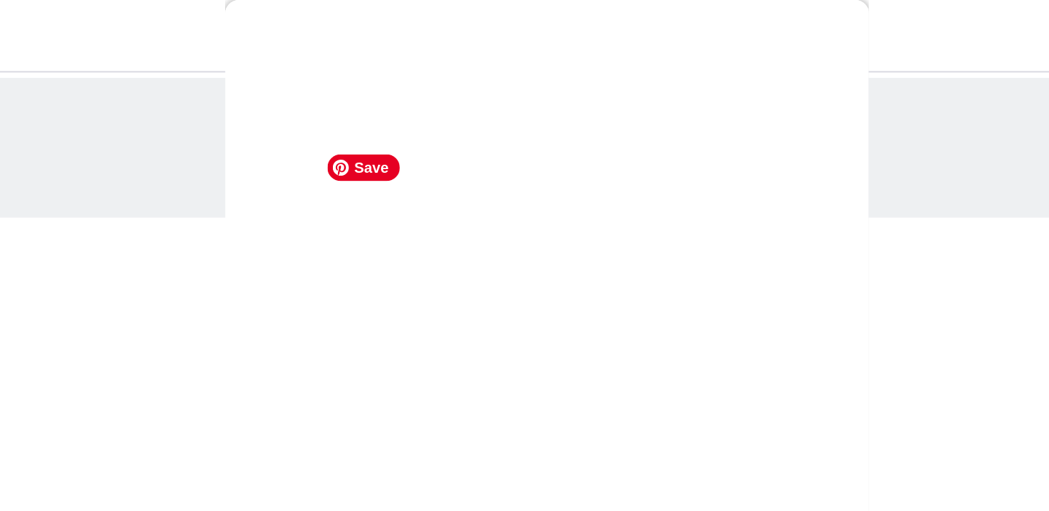
scroll to position [183, 0]
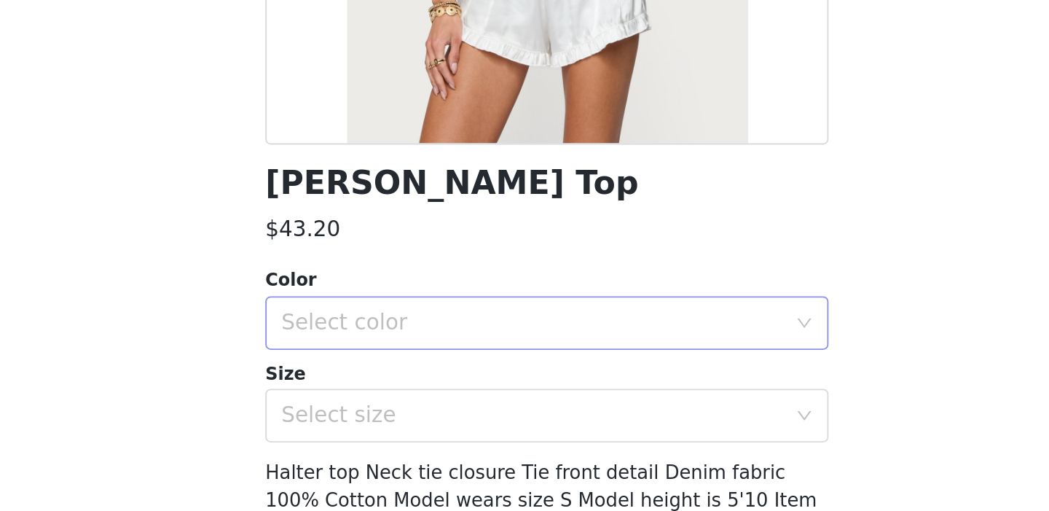
click at [480, 307] on div "Select color" at bounding box center [516, 314] width 273 height 15
click at [469, 340] on li "BLUE" at bounding box center [525, 346] width 306 height 23
click at [455, 372] on div "Select size" at bounding box center [516, 365] width 273 height 15
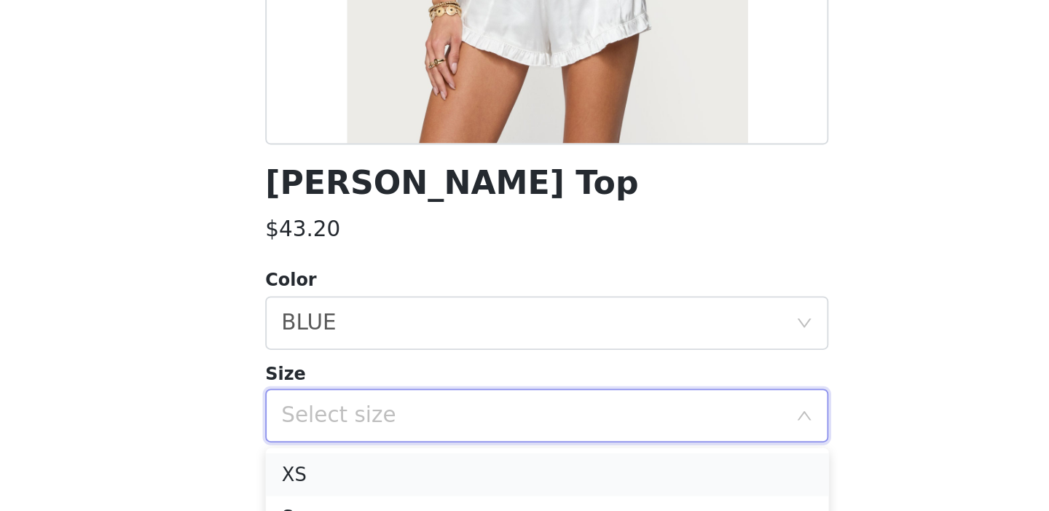
click at [437, 395] on li "XS" at bounding box center [525, 396] width 306 height 23
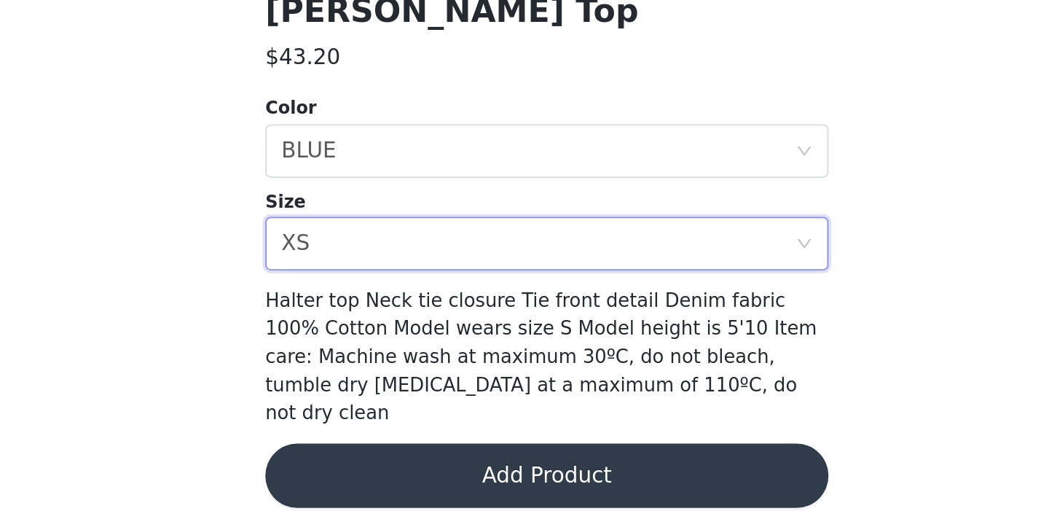
scroll to position [23, 0]
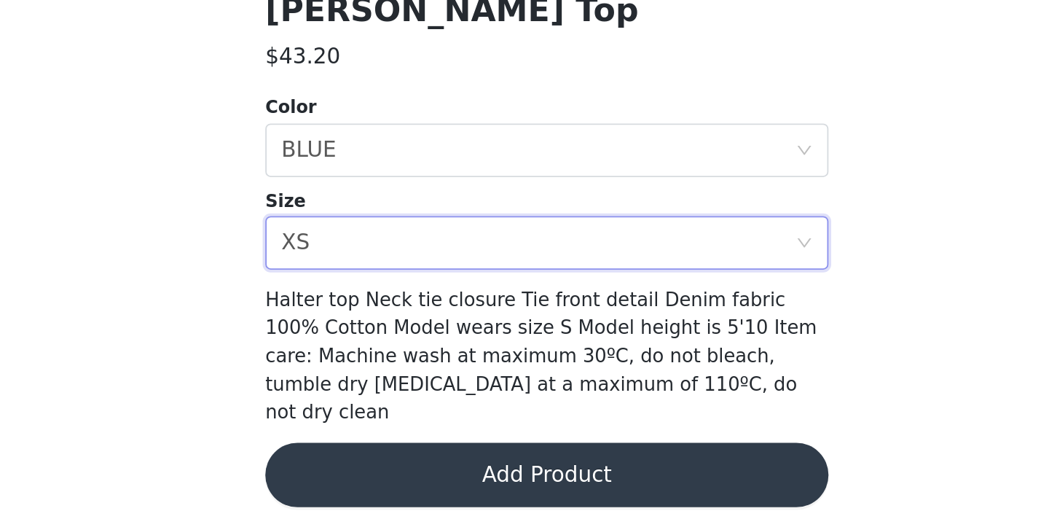
click at [439, 479] on button "Add Product" at bounding box center [525, 491] width 306 height 35
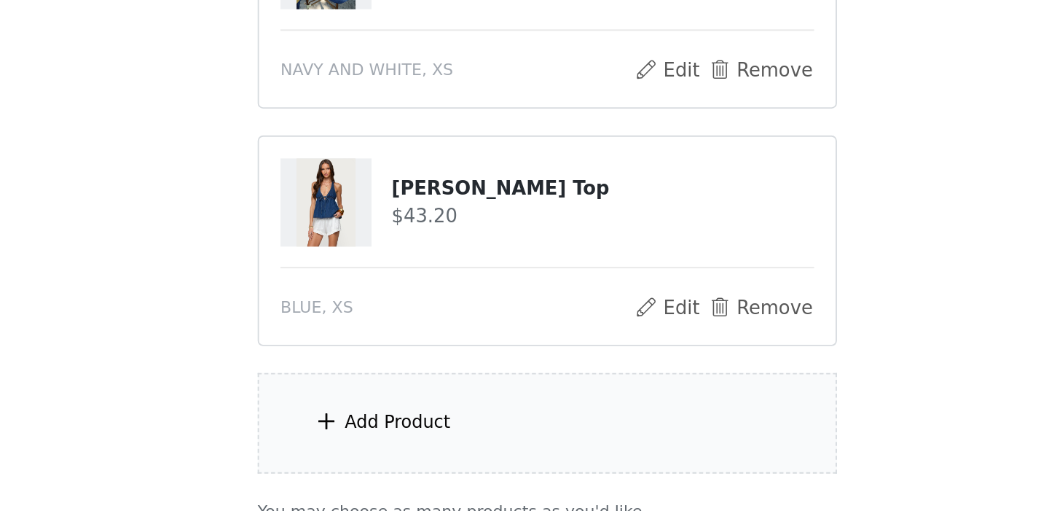
click at [419, 457] on div "Add Product" at bounding box center [444, 462] width 58 height 15
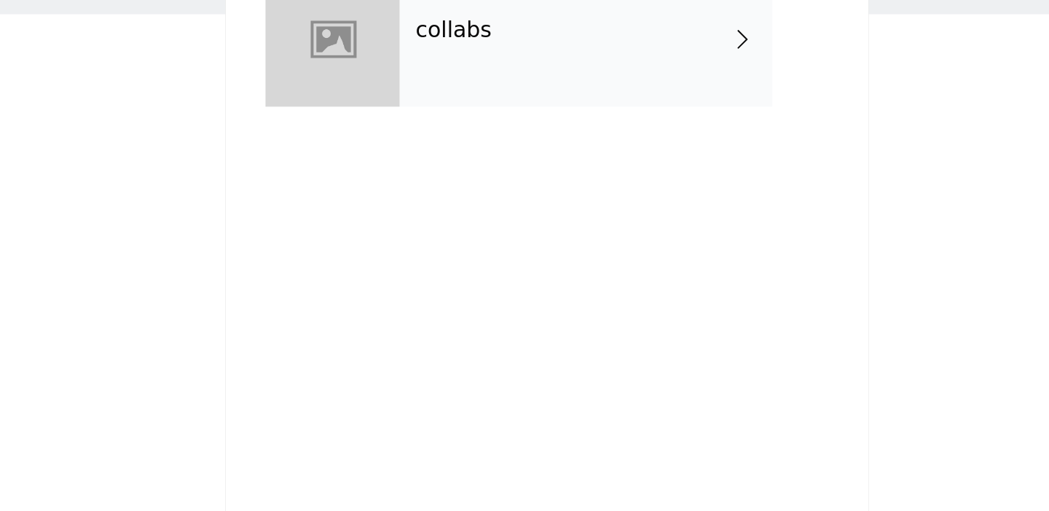
scroll to position [0, 0]
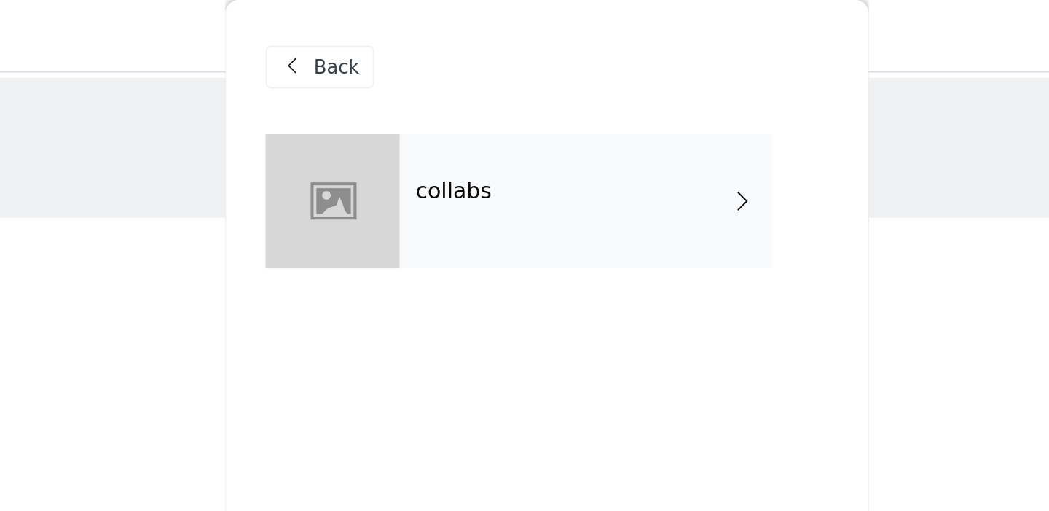
click at [508, 97] on div "collabs" at bounding box center [545, 109] width 203 height 73
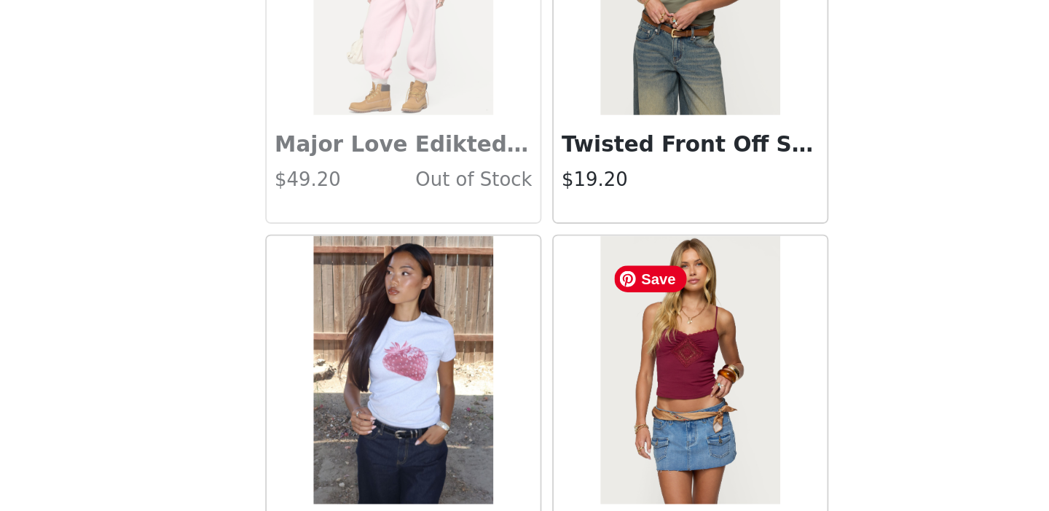
scroll to position [1719, 0]
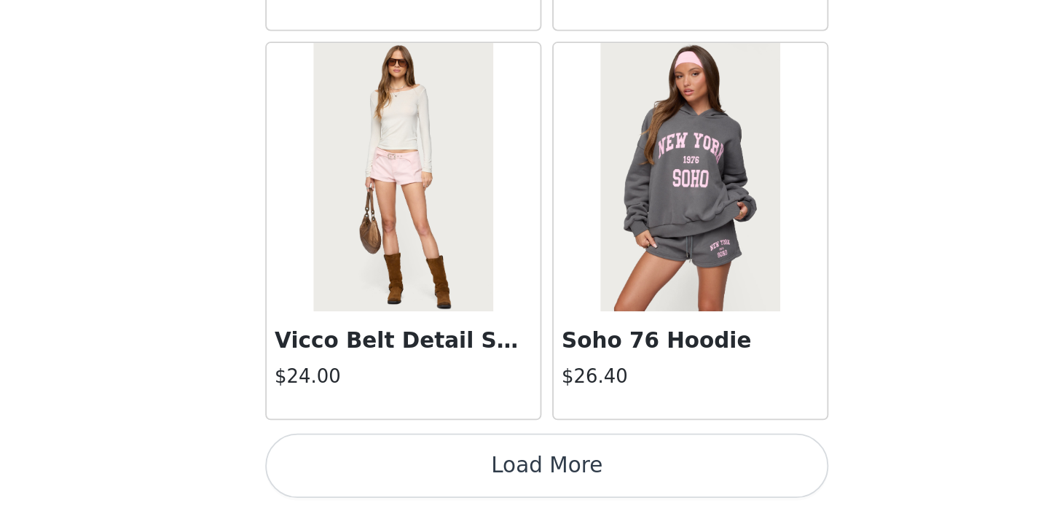
click at [542, 480] on button "Load More" at bounding box center [525, 486] width 306 height 35
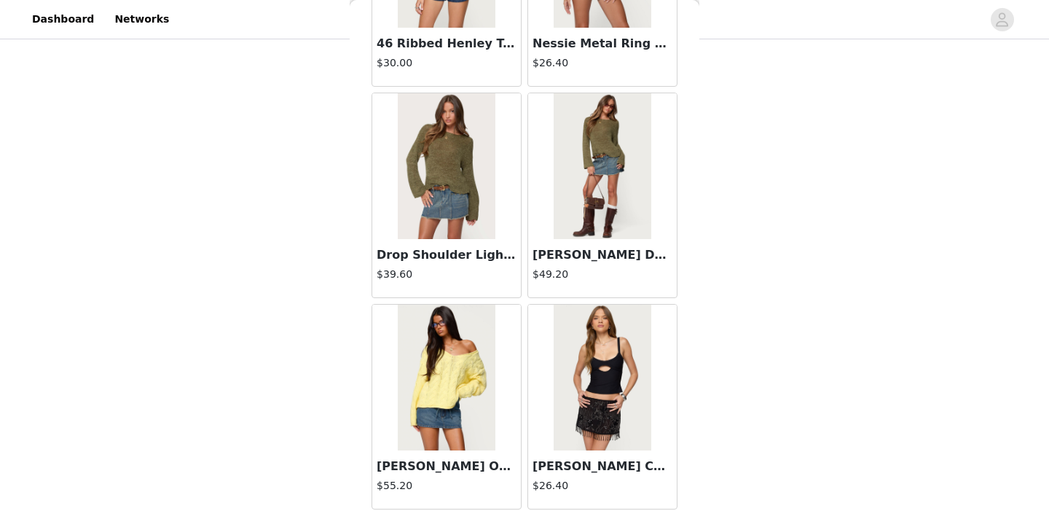
scroll to position [3832, 0]
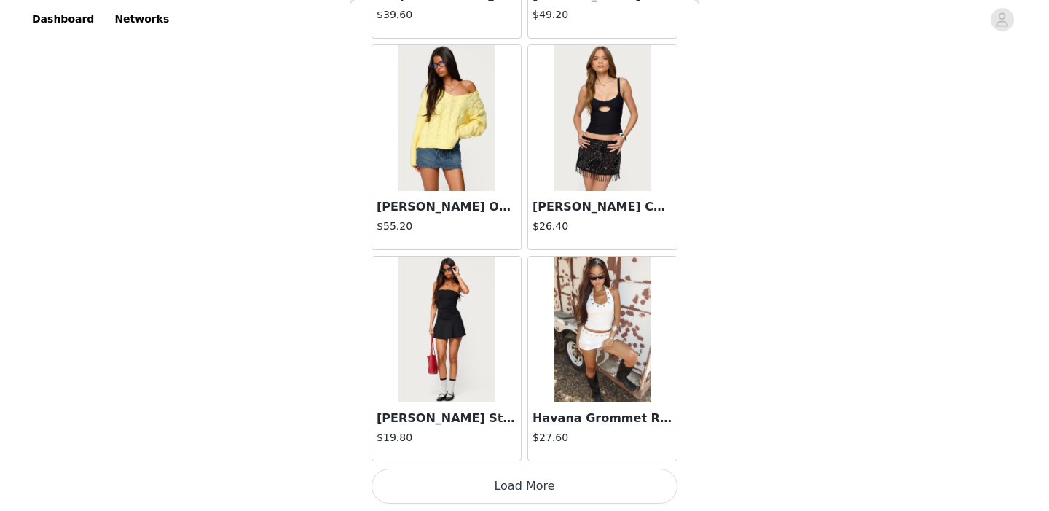
click at [495, 488] on button "Load More" at bounding box center [525, 486] width 306 height 35
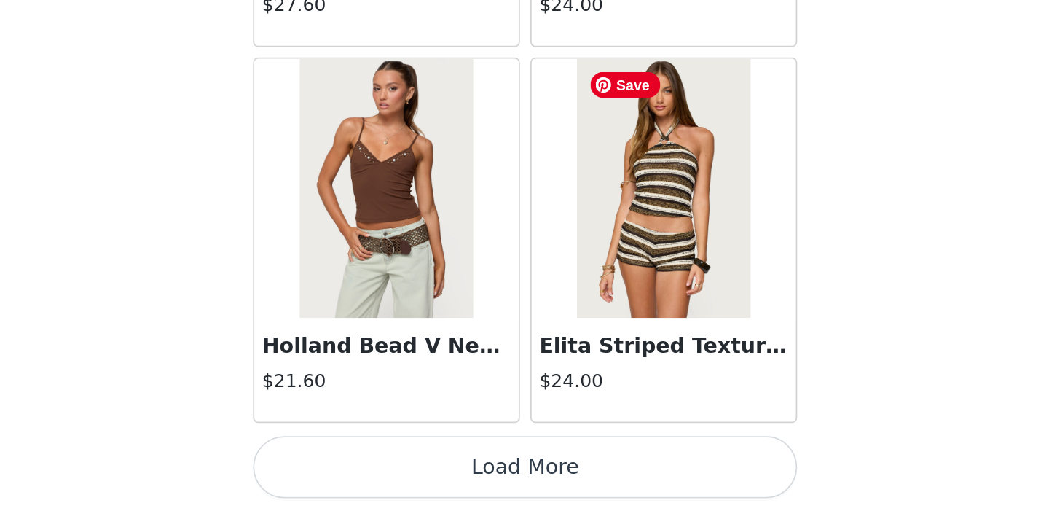
scroll to position [152, 0]
click at [540, 483] on button "Load More" at bounding box center [525, 486] width 306 height 35
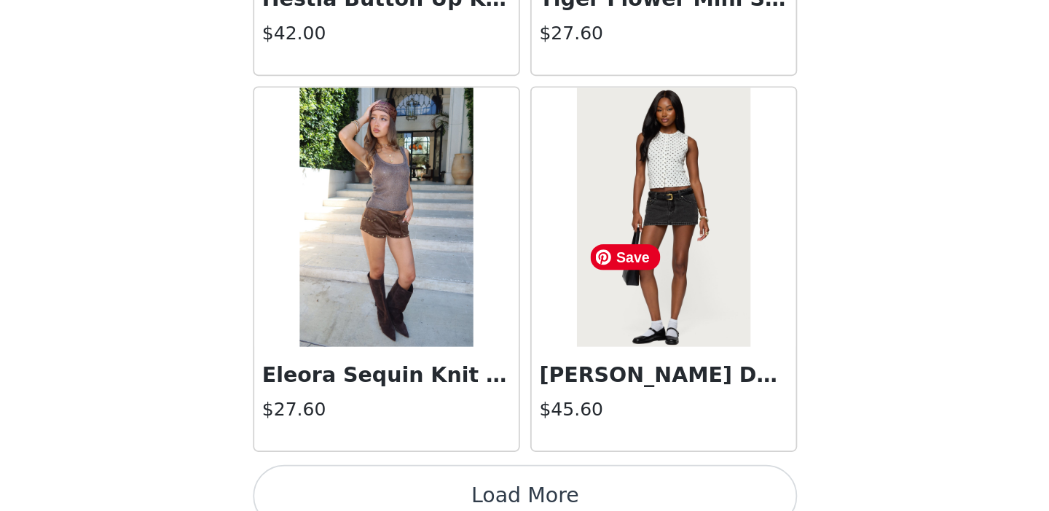
scroll to position [8058, 0]
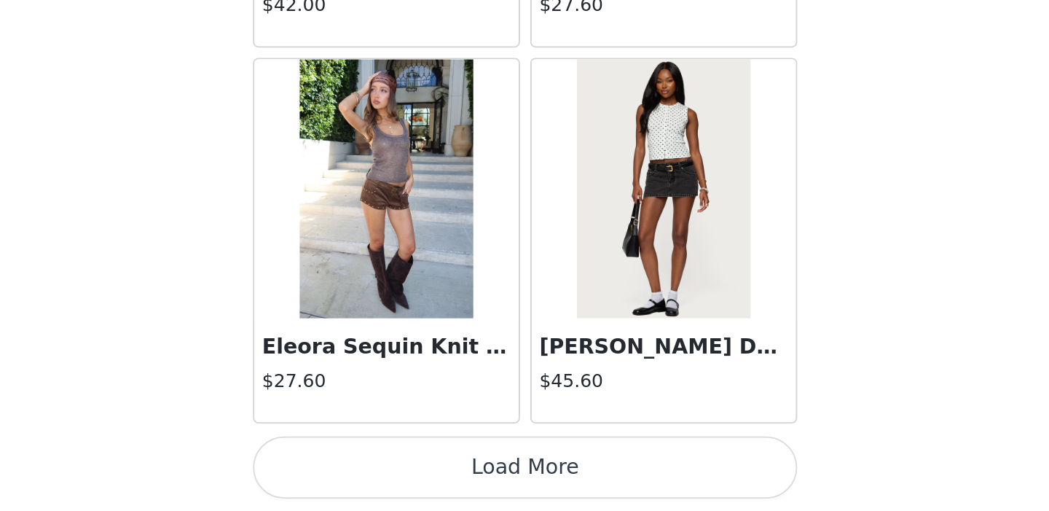
click at [538, 470] on button "Load More" at bounding box center [525, 486] width 306 height 35
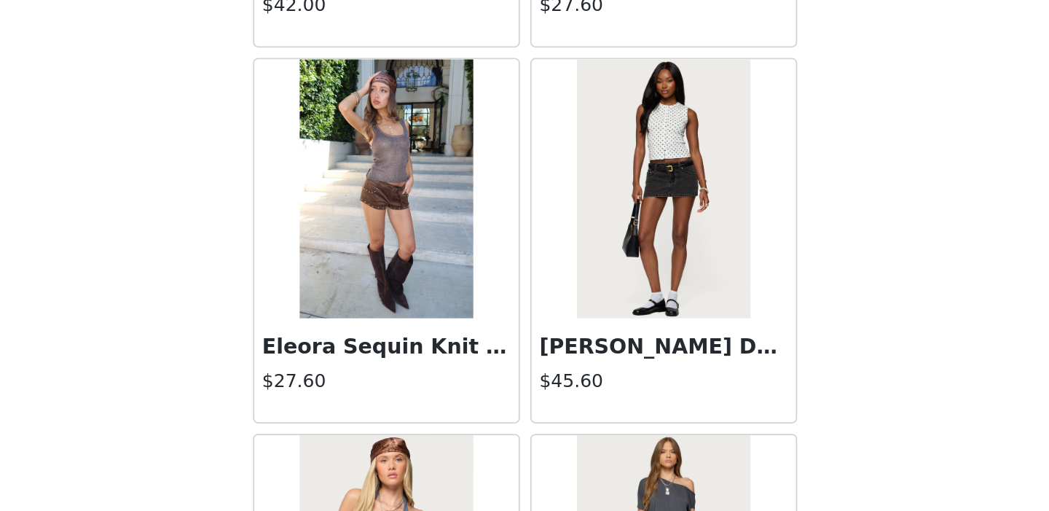
click at [525, 332] on div "[PERSON_NAME] Denim Mini Skort $45.60" at bounding box center [603, 358] width 156 height 211
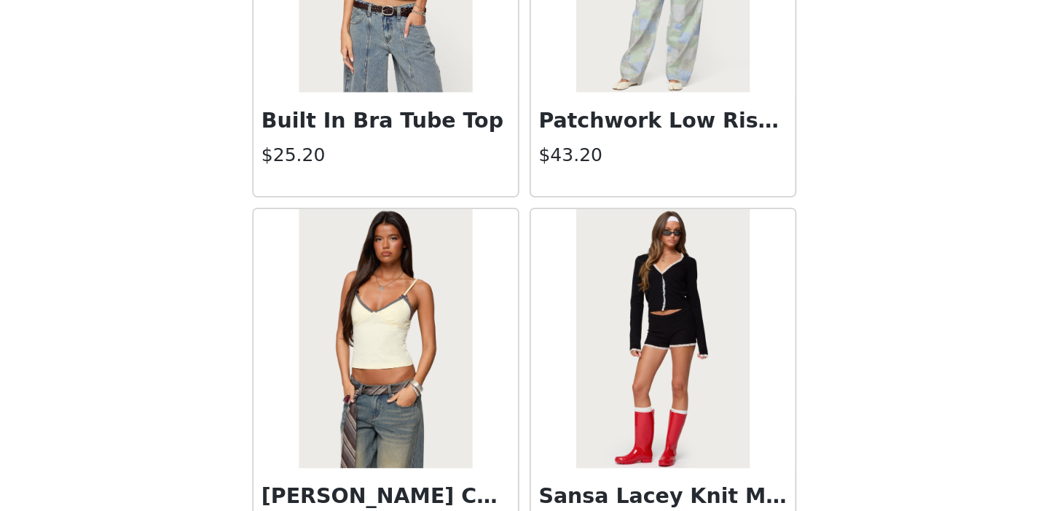
scroll to position [10171, 0]
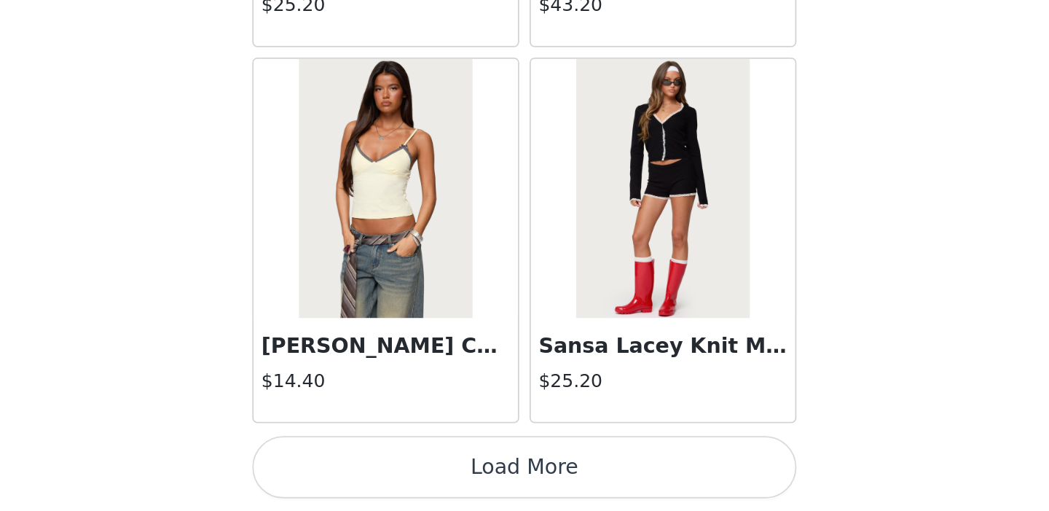
click at [600, 479] on button "Load More" at bounding box center [525, 486] width 306 height 35
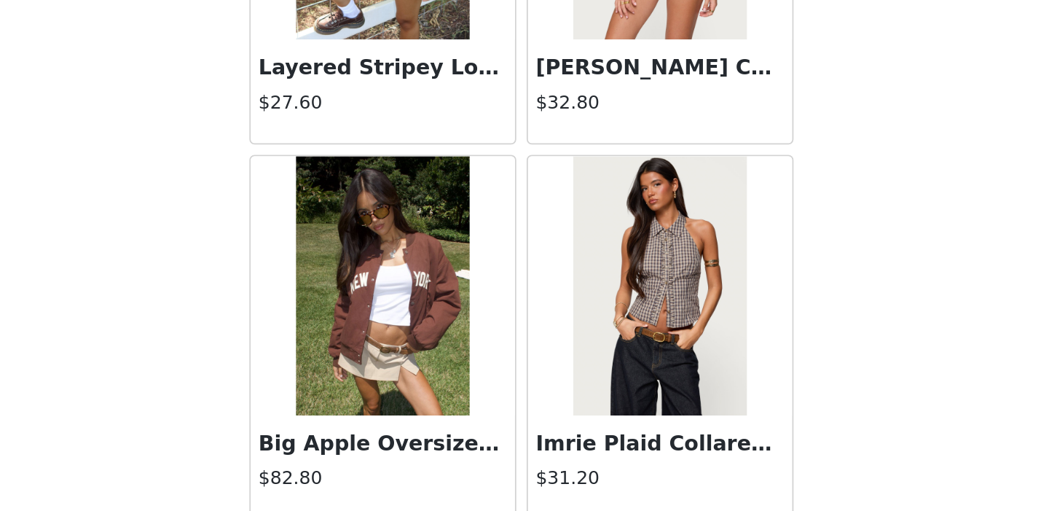
scroll to position [12284, 0]
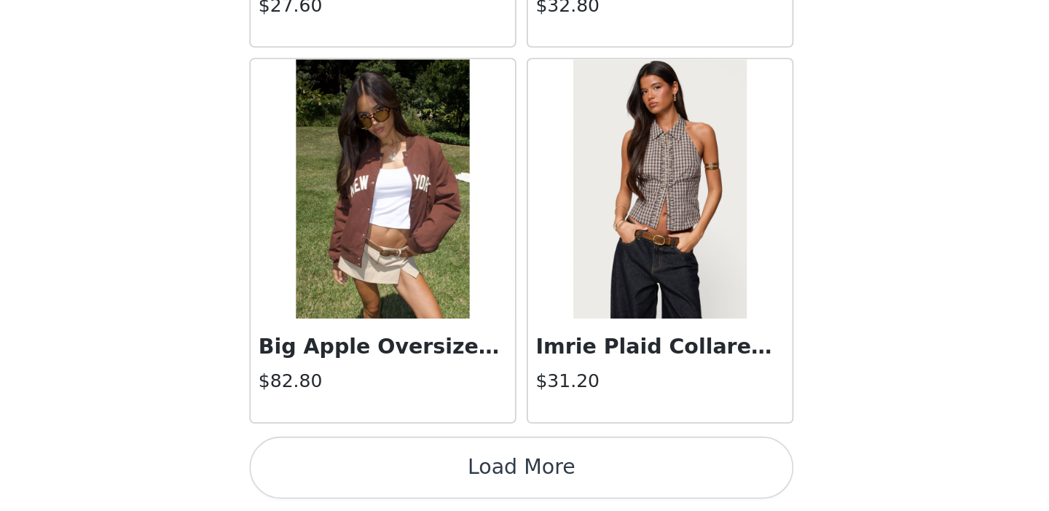
click at [646, 476] on button "Load More" at bounding box center [525, 486] width 306 height 35
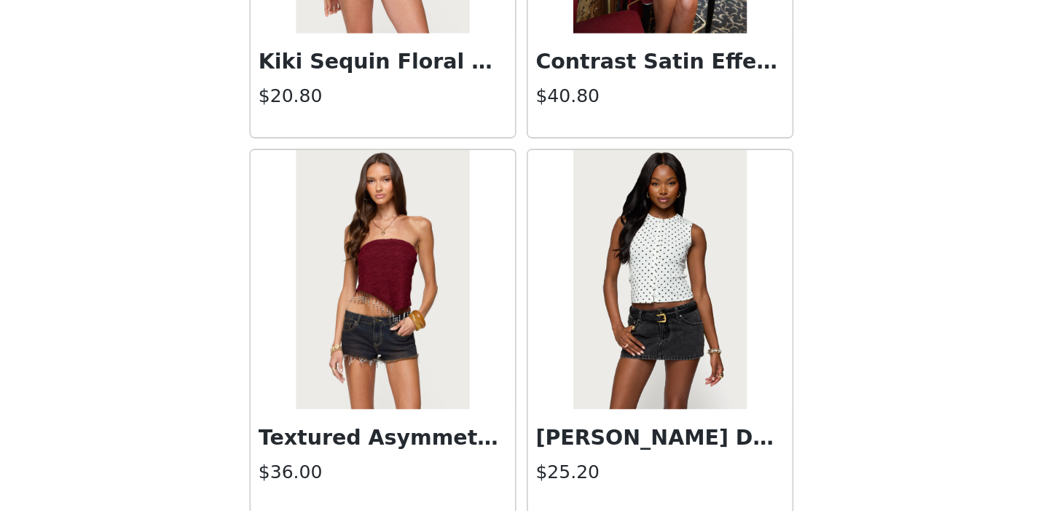
scroll to position [14397, 0]
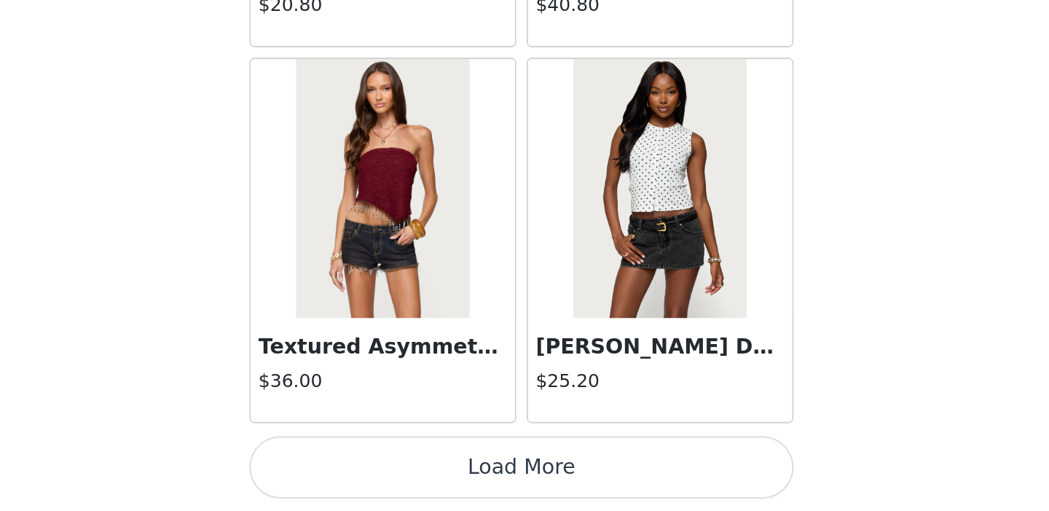
click at [643, 477] on button "Load More" at bounding box center [525, 486] width 306 height 35
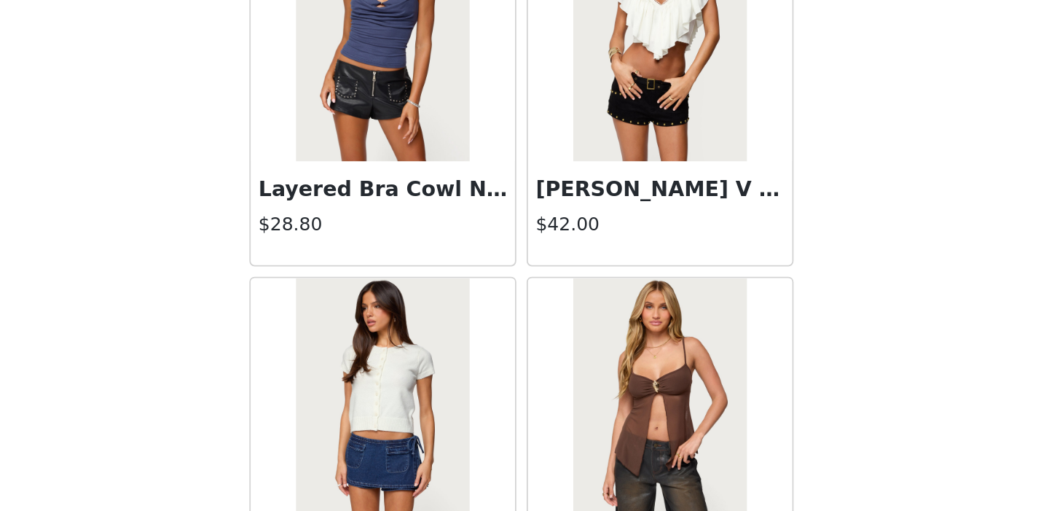
scroll to position [16511, 0]
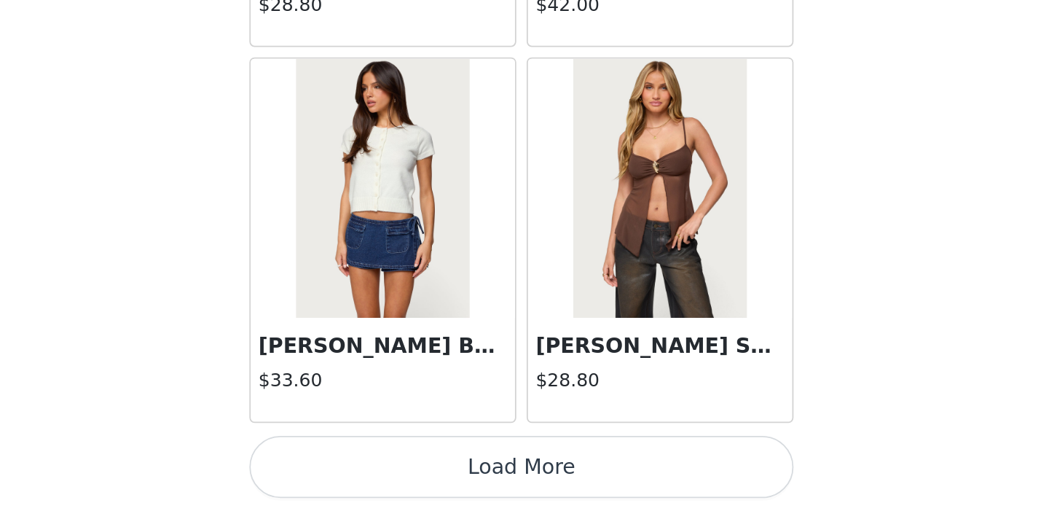
click at [642, 491] on button "Load More" at bounding box center [525, 486] width 306 height 35
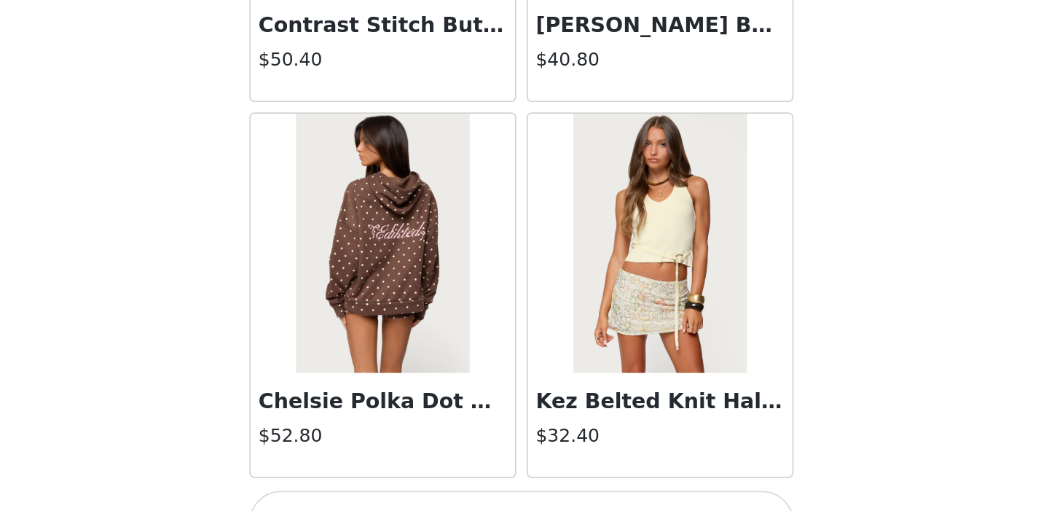
scroll to position [18624, 0]
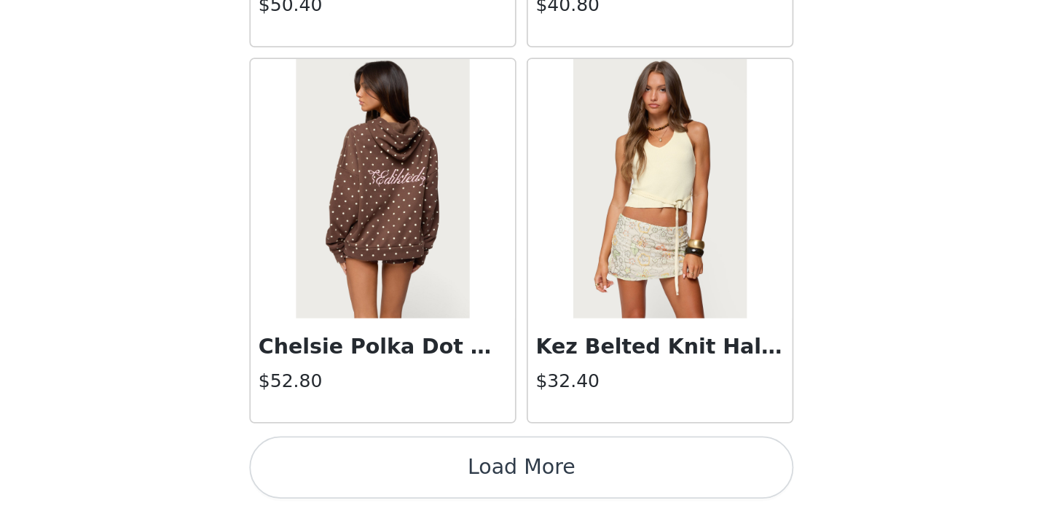
click at [638, 474] on button "Load More" at bounding box center [525, 486] width 306 height 35
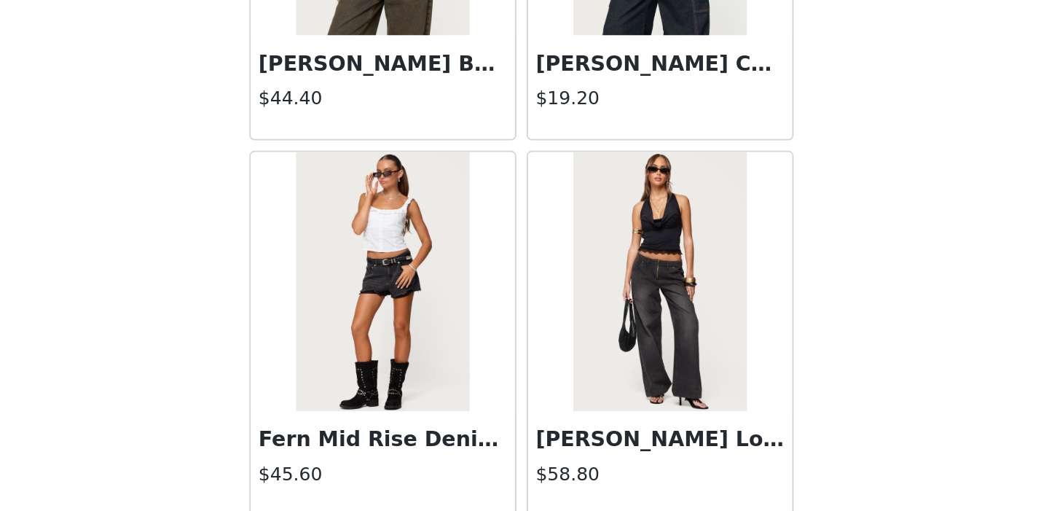
scroll to position [20737, 0]
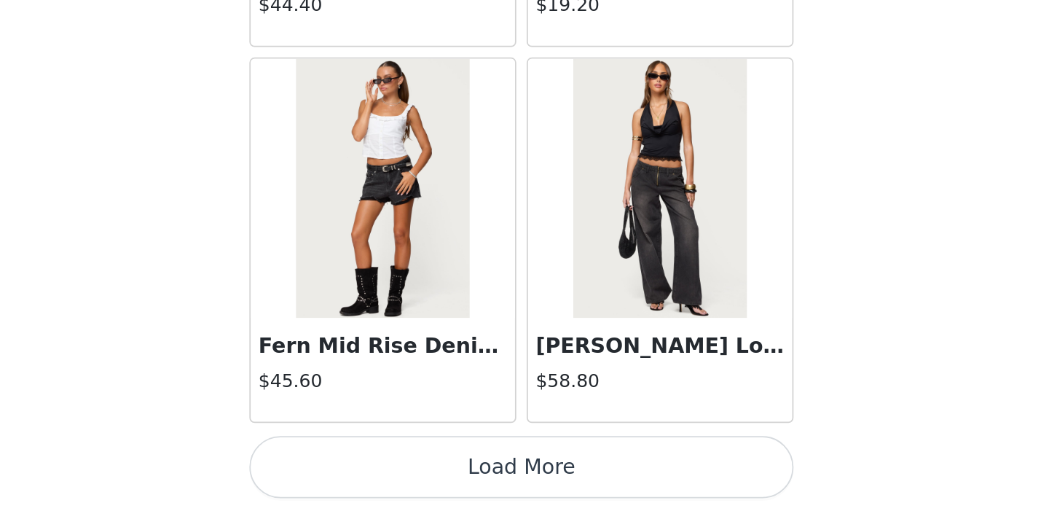
click at [612, 482] on button "Load More" at bounding box center [525, 486] width 306 height 35
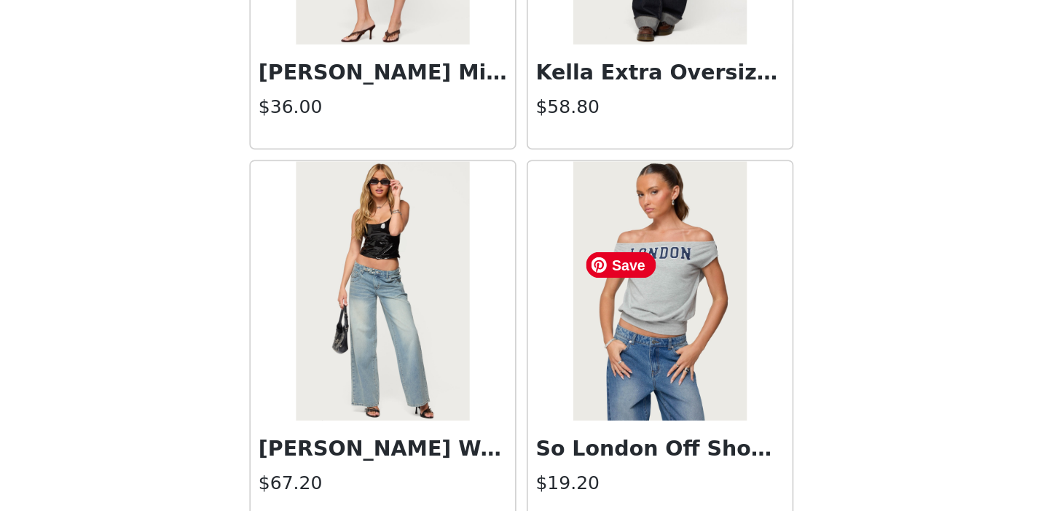
scroll to position [22850, 0]
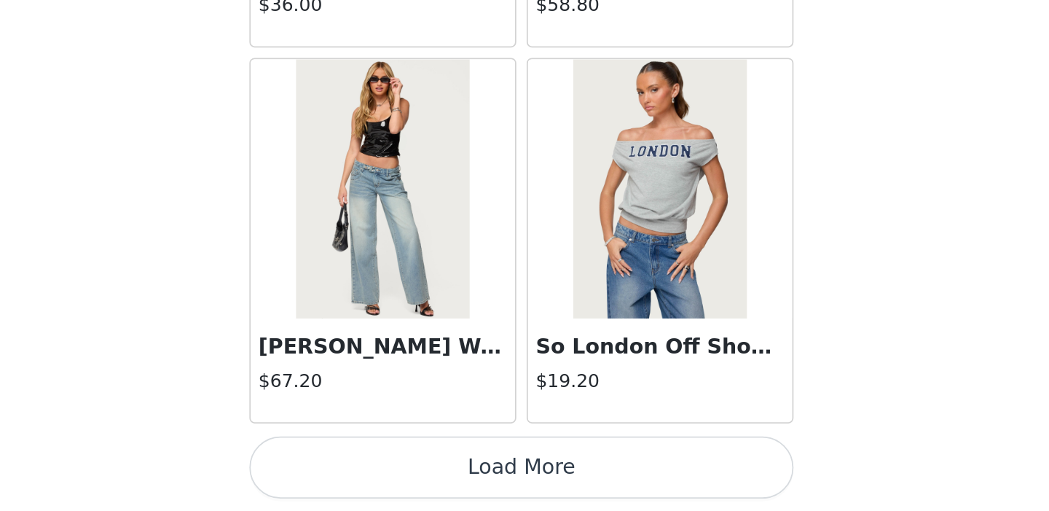
click at [567, 486] on button "Load More" at bounding box center [525, 486] width 306 height 35
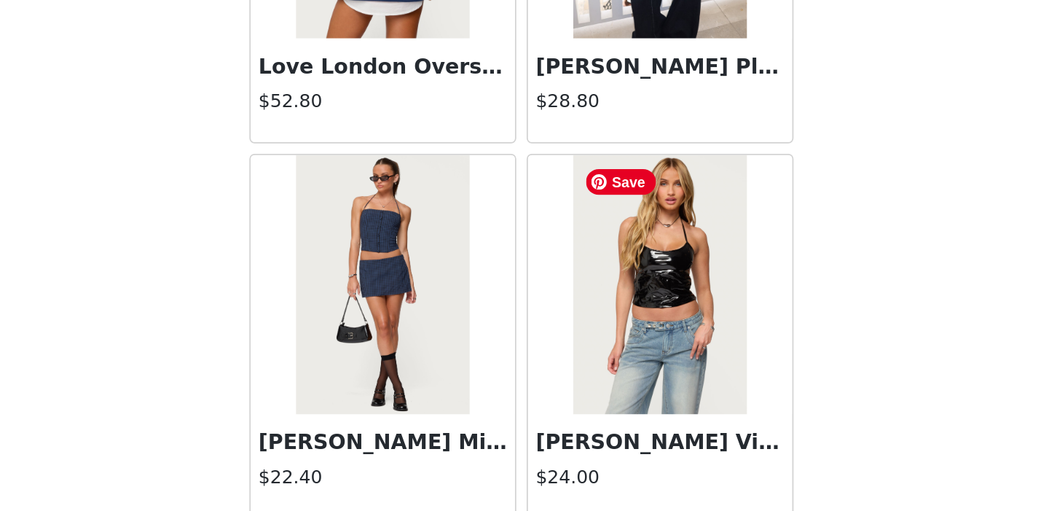
scroll to position [24963, 0]
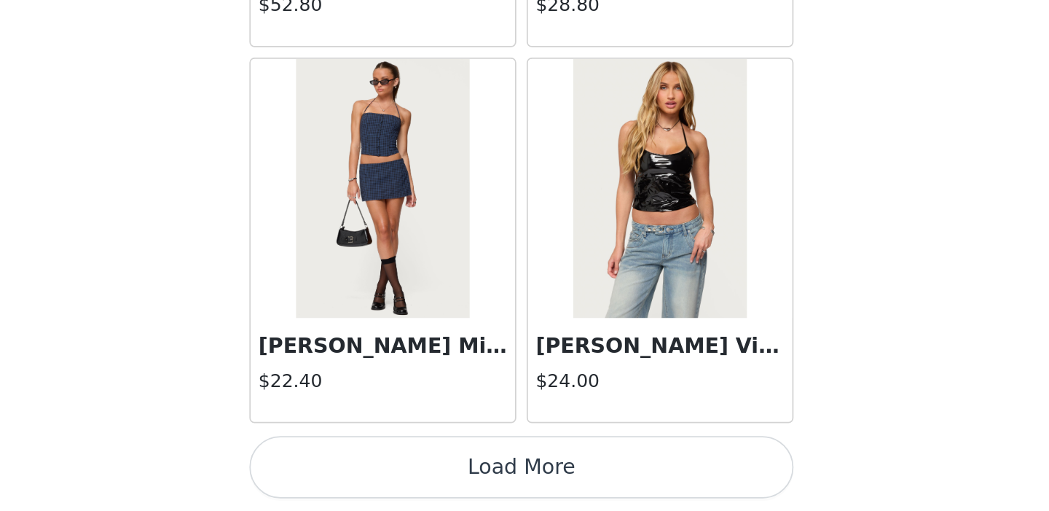
click at [576, 482] on button "Load More" at bounding box center [525, 486] width 306 height 35
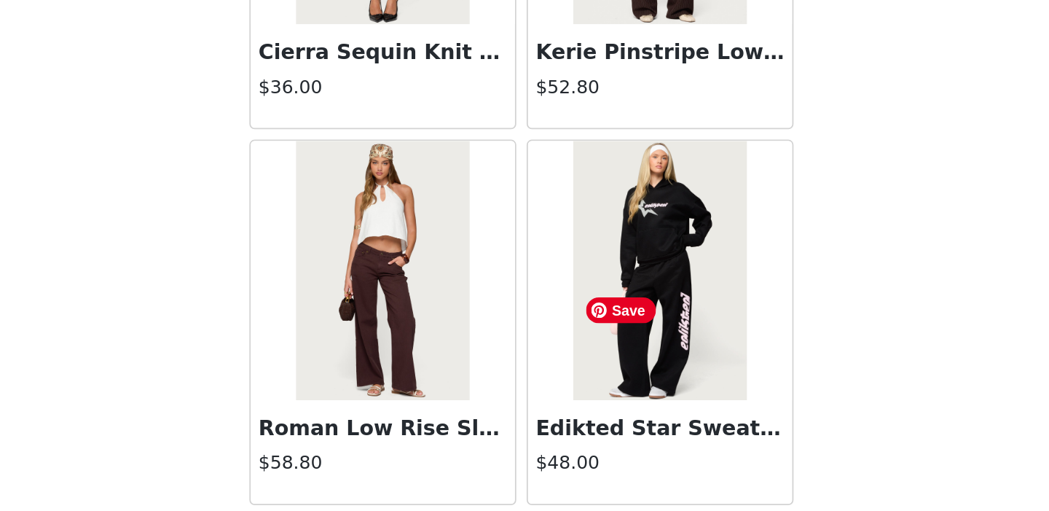
scroll to position [27076, 0]
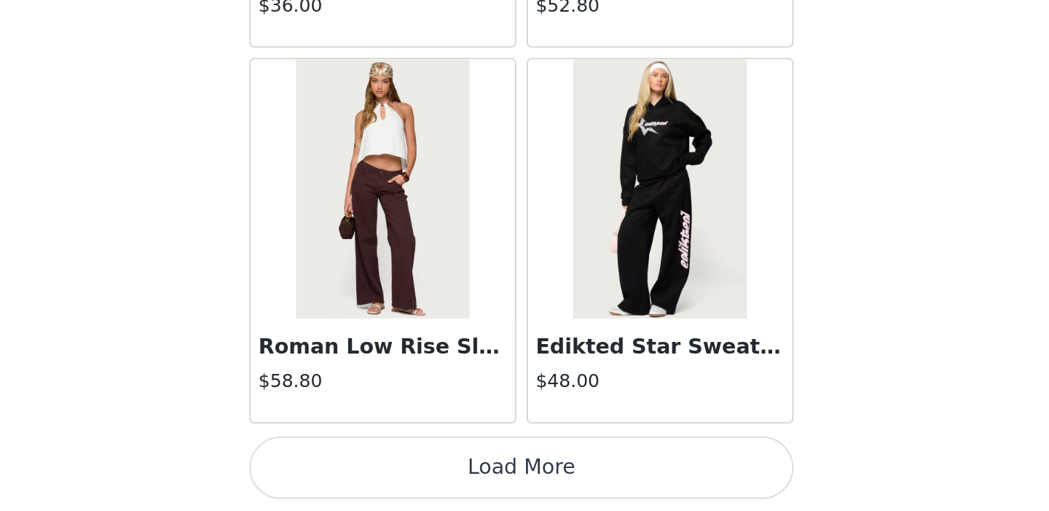
click at [592, 495] on button "Load More" at bounding box center [525, 486] width 306 height 35
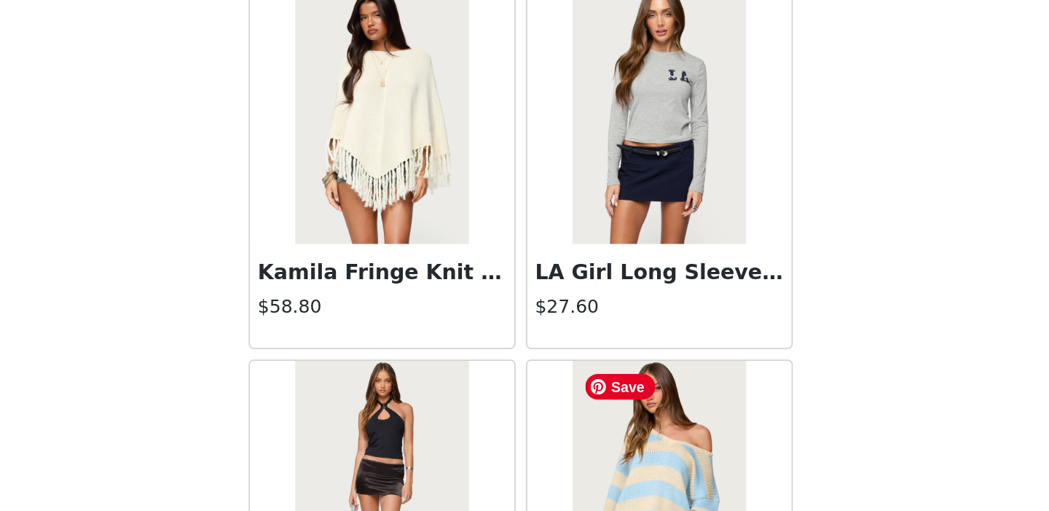
scroll to position [29189, 0]
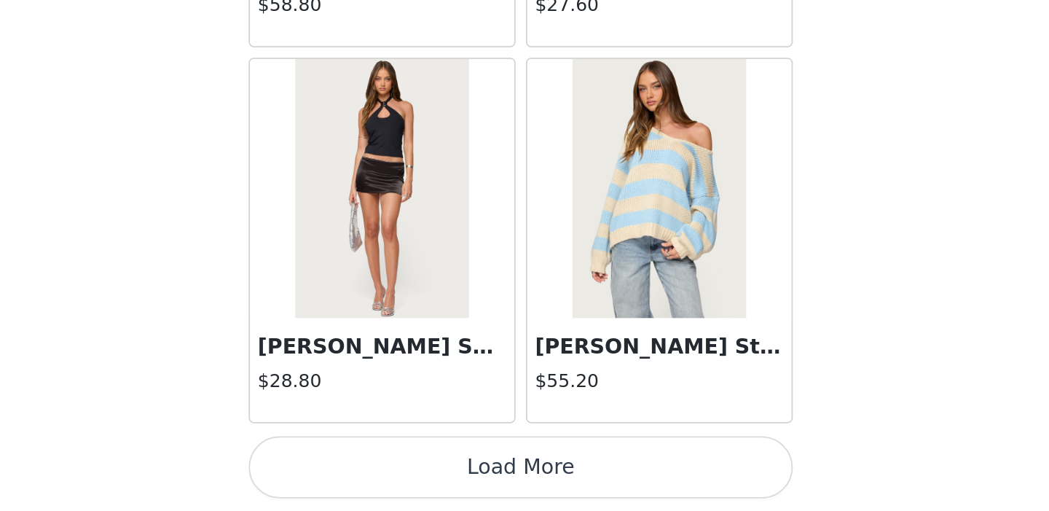
click at [613, 488] on button "Load More" at bounding box center [525, 486] width 306 height 35
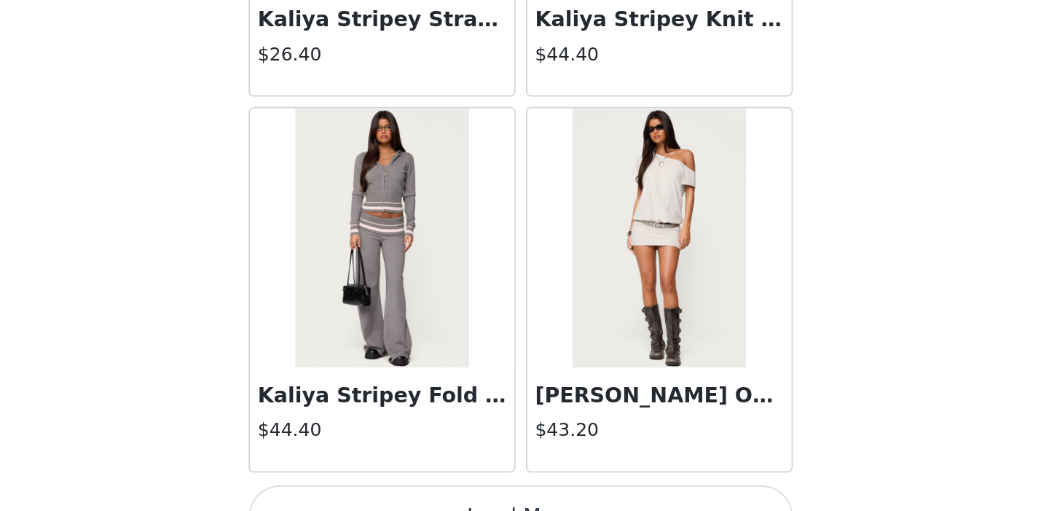
scroll to position [31302, 0]
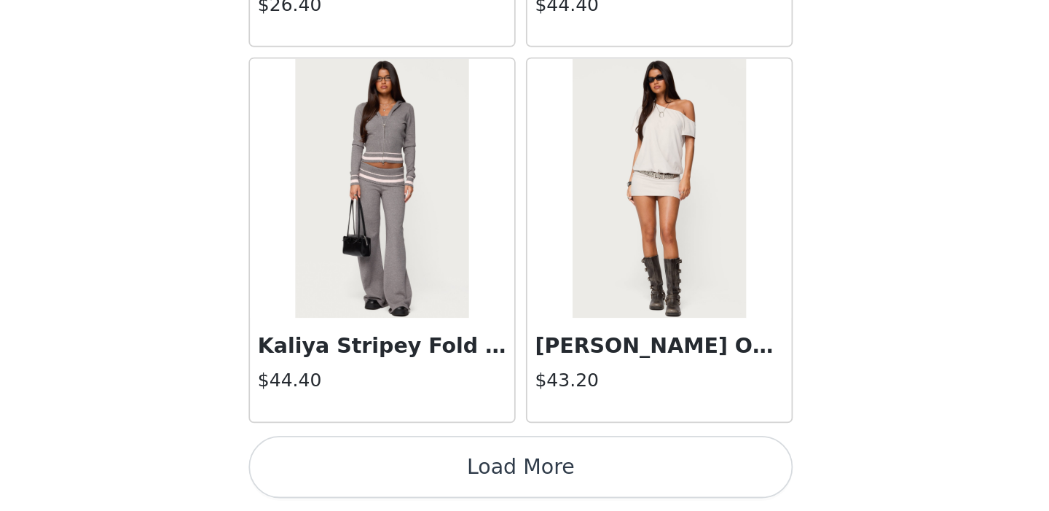
click at [603, 483] on button "Load More" at bounding box center [525, 486] width 306 height 35
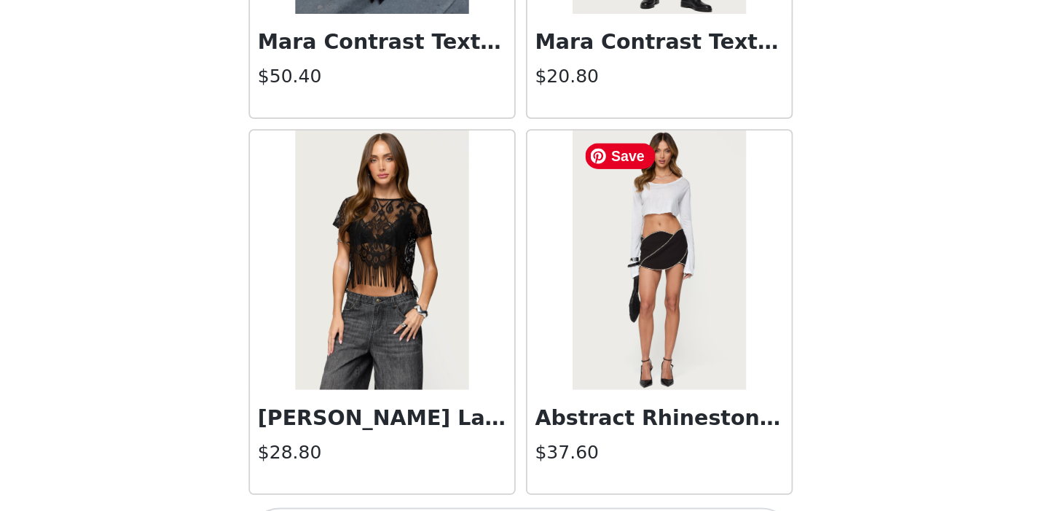
scroll to position [33415, 0]
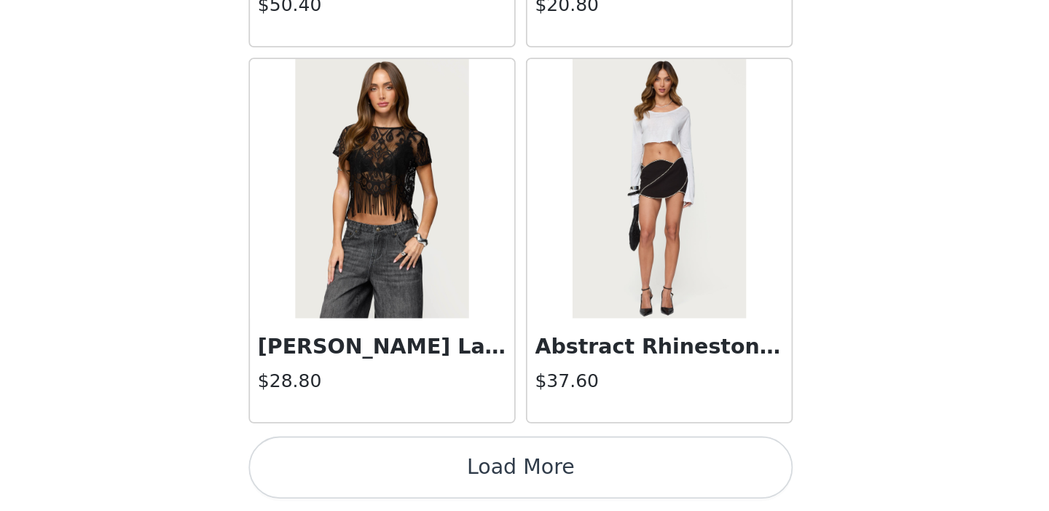
click at [586, 478] on button "Load More" at bounding box center [525, 486] width 306 height 35
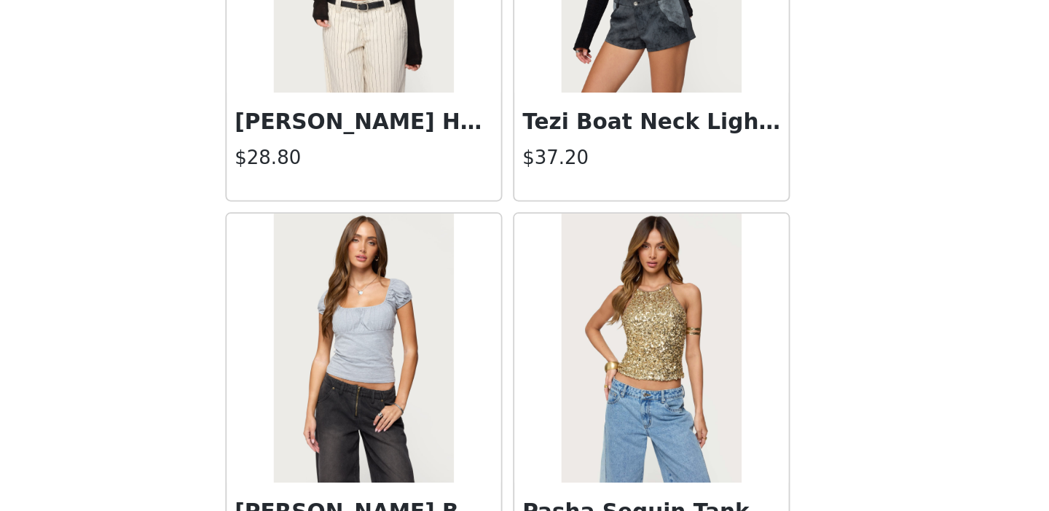
scroll to position [35528, 0]
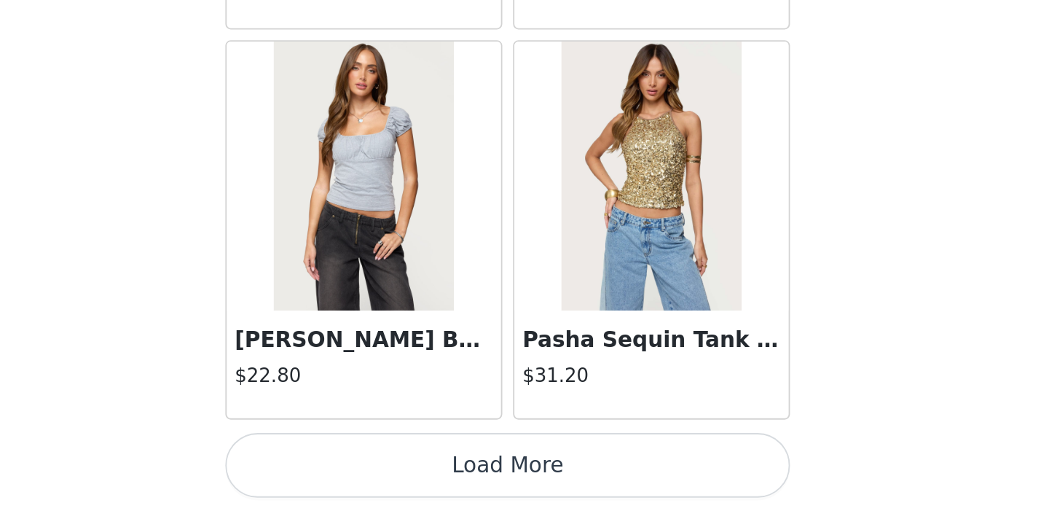
click at [646, 487] on button "Load More" at bounding box center [525, 486] width 306 height 35
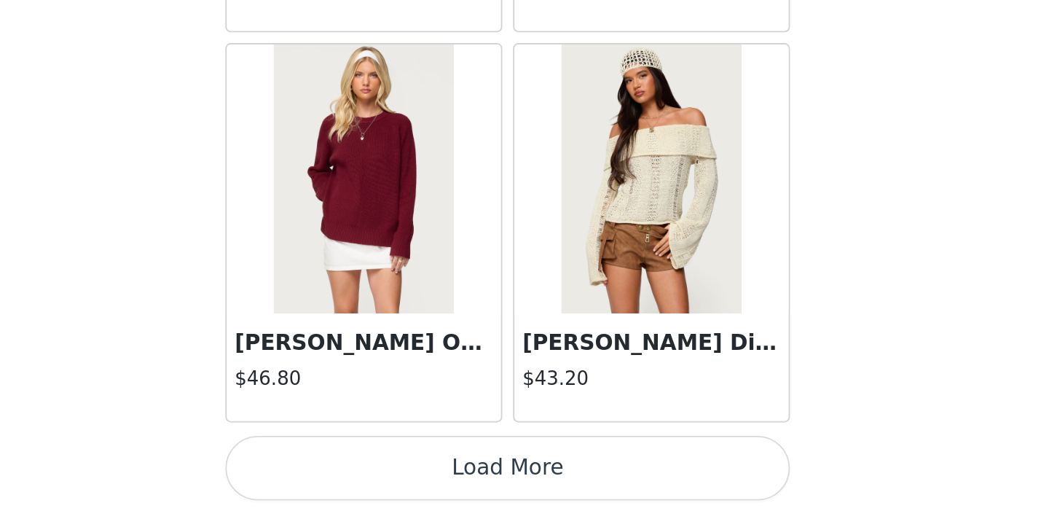
scroll to position [37642, 0]
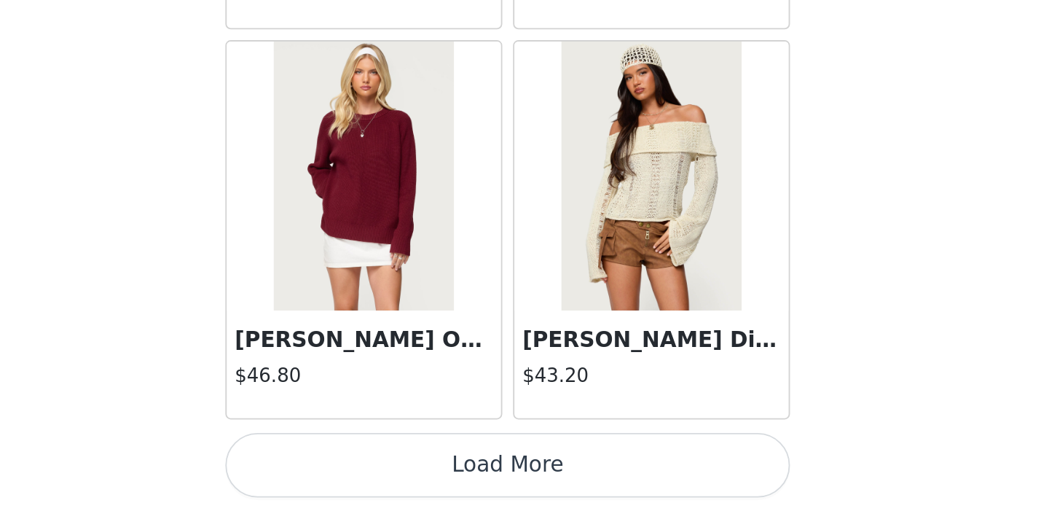
click at [646, 486] on button "Load More" at bounding box center [525, 486] width 306 height 35
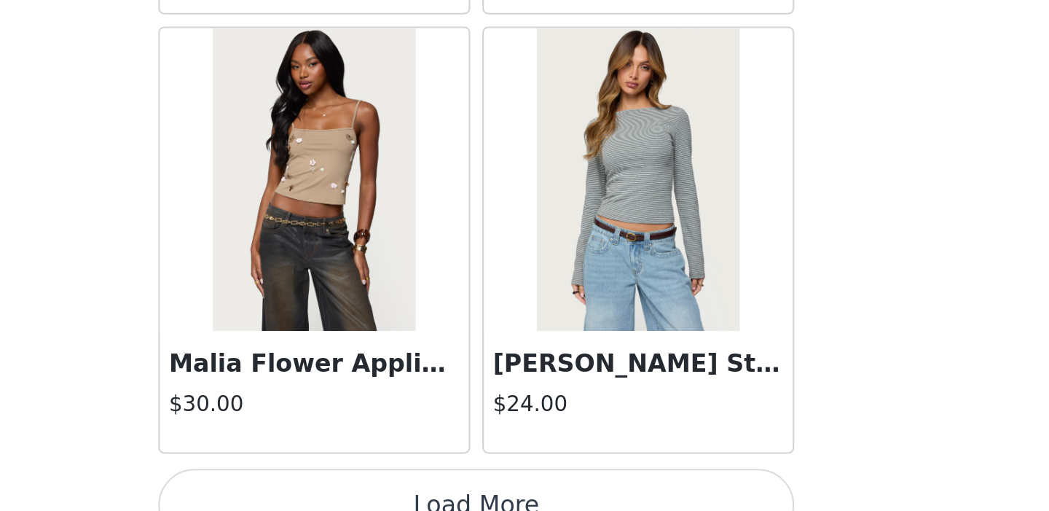
scroll to position [152, 0]
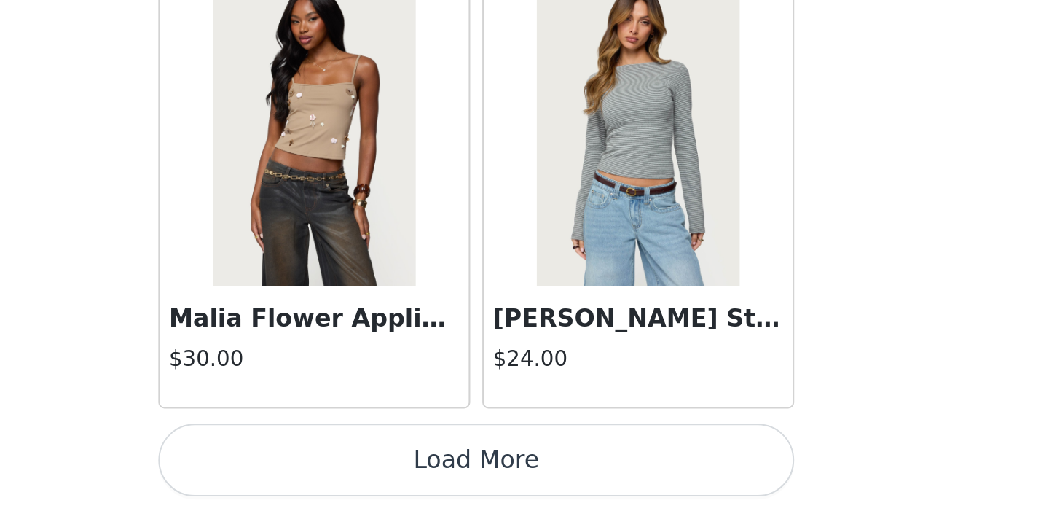
click at [628, 496] on button "Load More" at bounding box center [525, 486] width 306 height 35
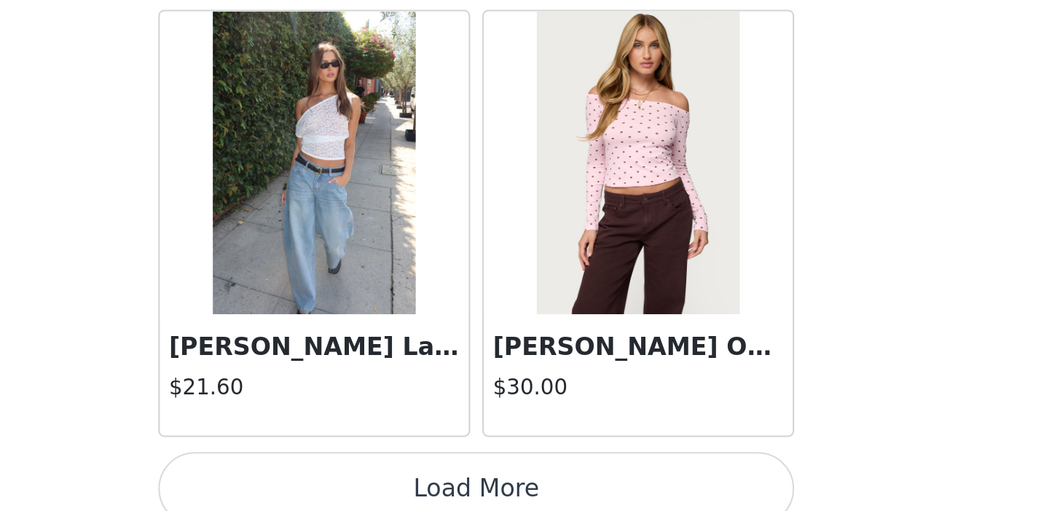
scroll to position [41868, 0]
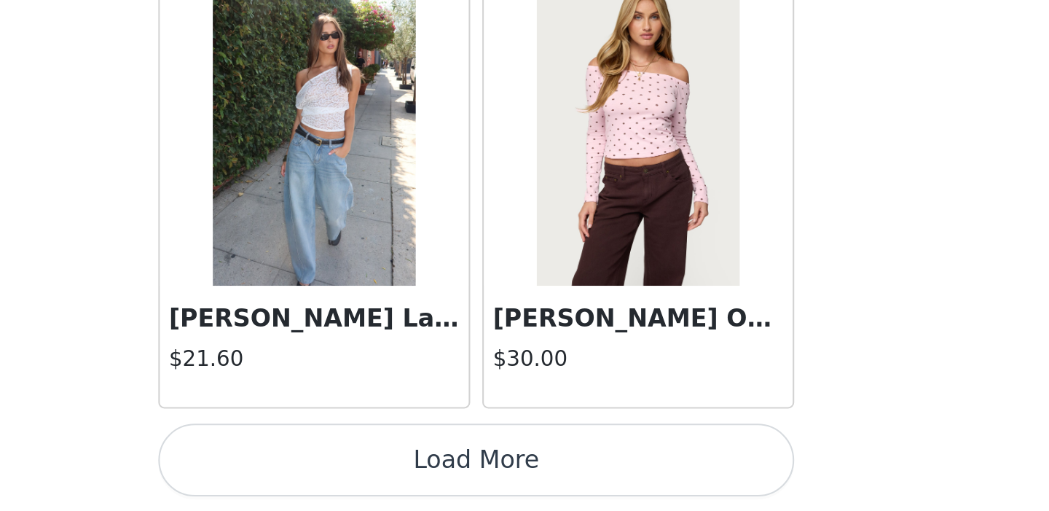
click at [662, 495] on button "Load More" at bounding box center [525, 486] width 306 height 35
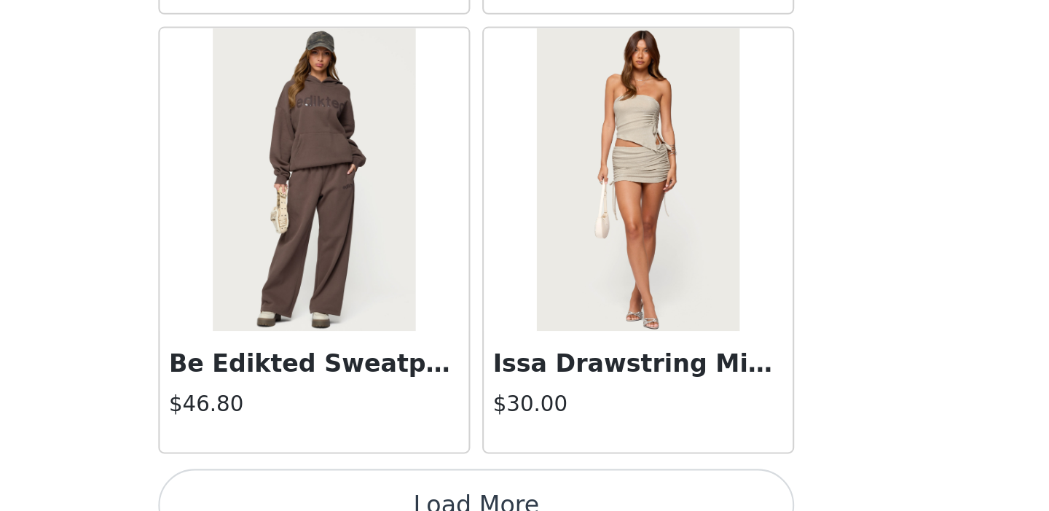
scroll to position [43981, 0]
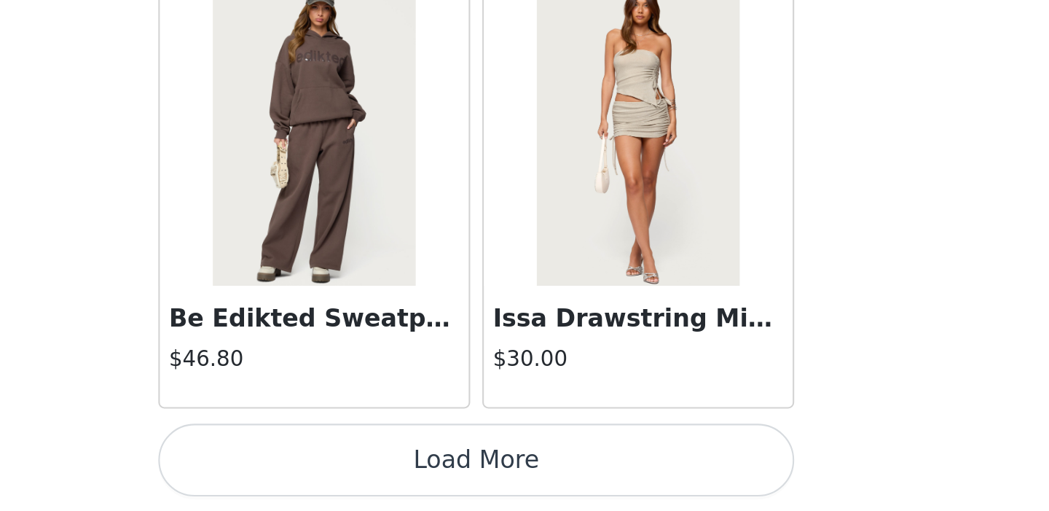
click at [632, 485] on button "Load More" at bounding box center [525, 486] width 306 height 35
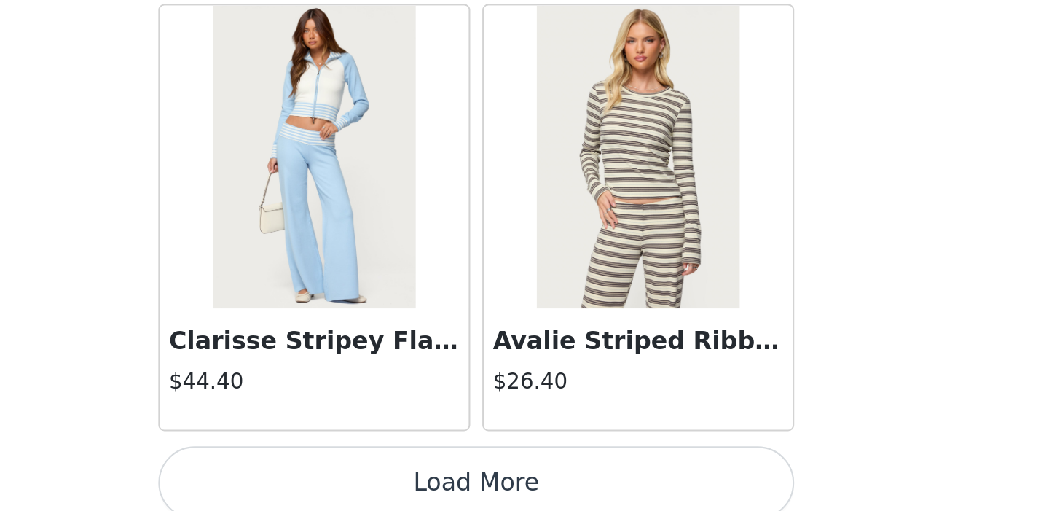
scroll to position [46094, 0]
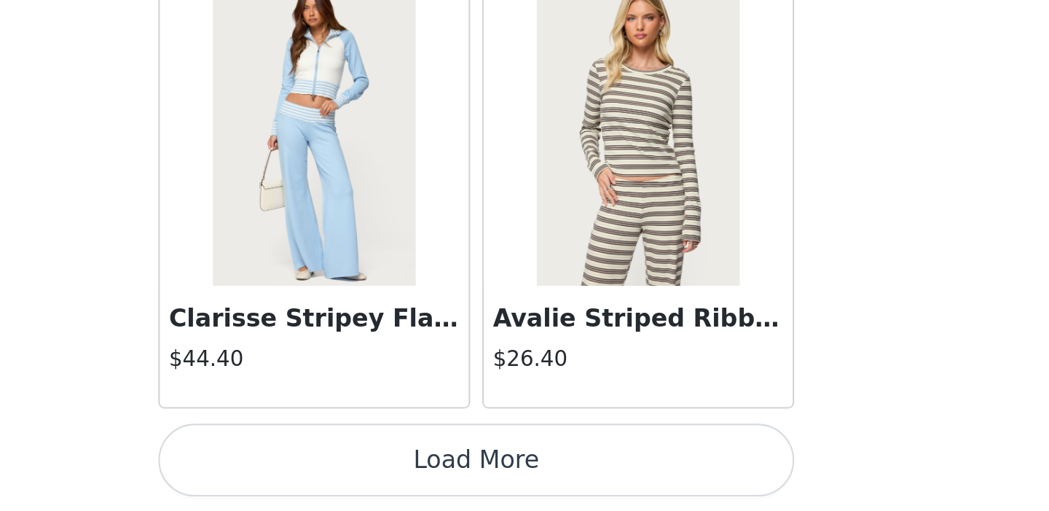
click at [614, 487] on button "Load More" at bounding box center [525, 486] width 306 height 35
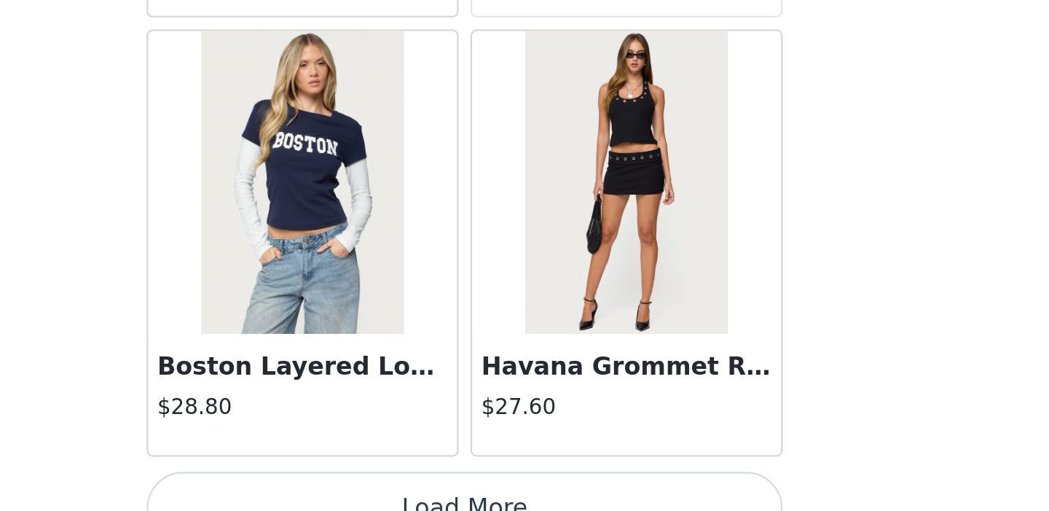
scroll to position [48207, 0]
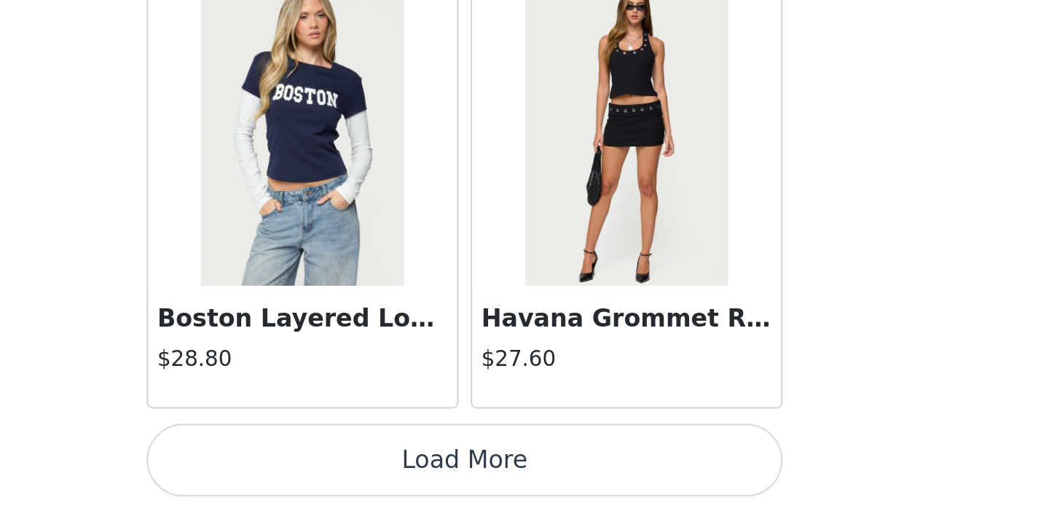
click at [647, 479] on button "Load More" at bounding box center [525, 486] width 306 height 35
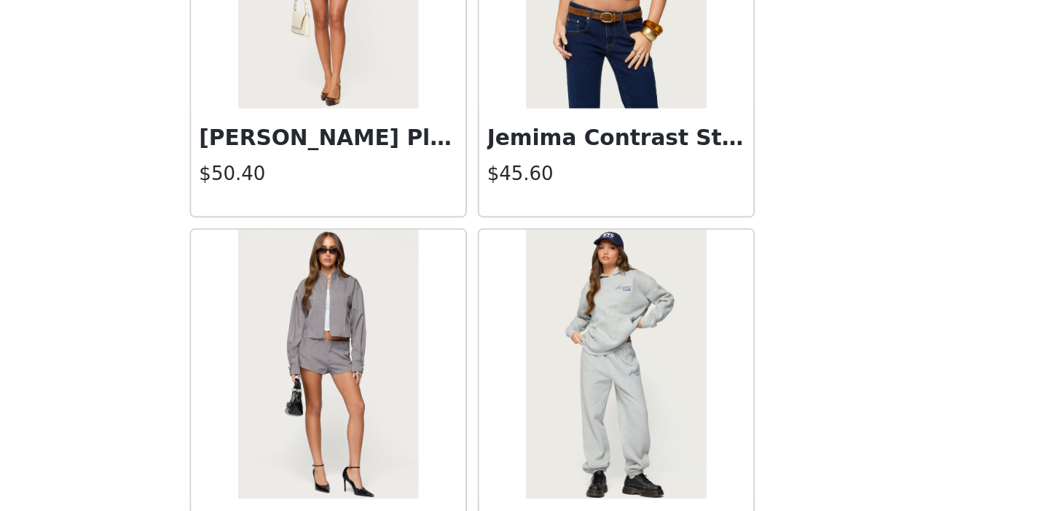
scroll to position [50062, 0]
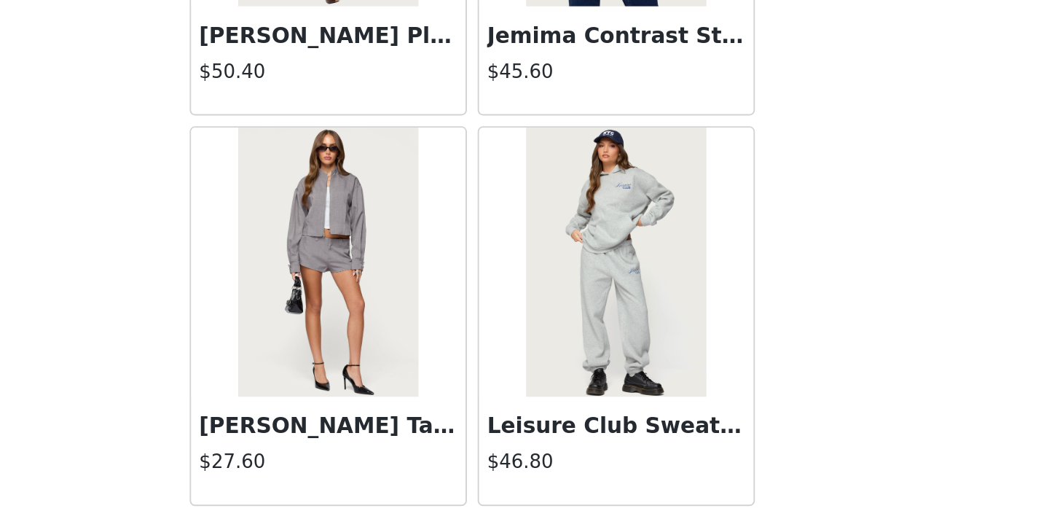
click at [680, 329] on div "Leisure Club Sweatpants $46.80" at bounding box center [603, 404] width 156 height 211
click at [681, 498] on div "Back Aveline Off Shoulder Light Sweatshirt $37.20 Atlas Scrunch Bead Halter Top…" at bounding box center [525, 255] width 350 height 511
click at [522, 472] on div "[PERSON_NAME] Tailored Shorts $27.60" at bounding box center [447, 404] width 156 height 211
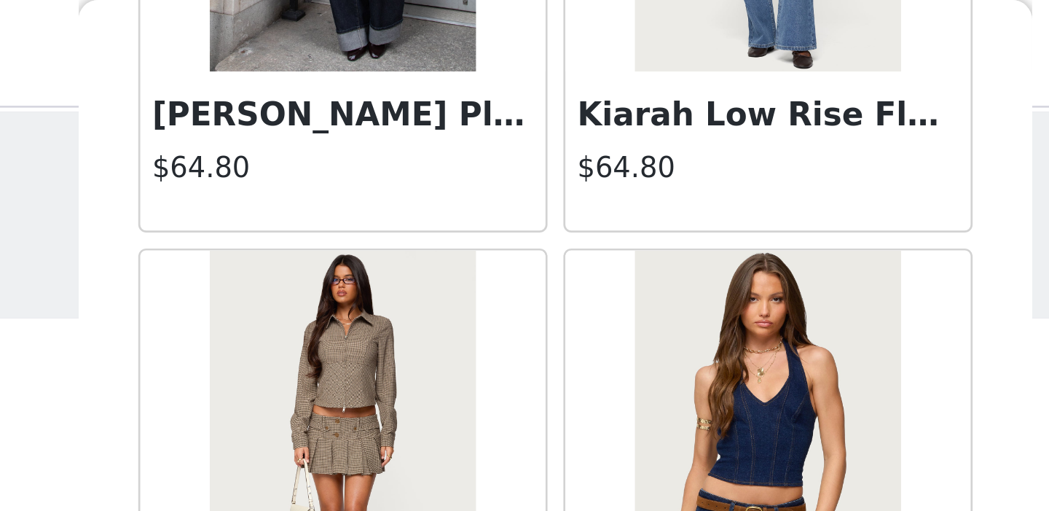
scroll to position [0, 0]
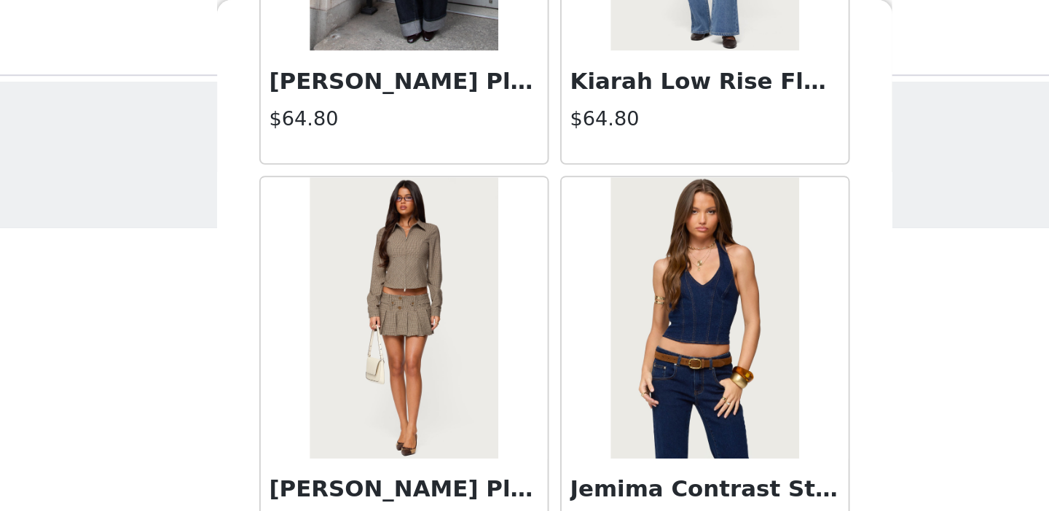
click at [716, 154] on div "STEP 1 OF 5 Products Choose as many products as you'd like, up to $250.00. 2 Se…" at bounding box center [524, 300] width 1049 height 516
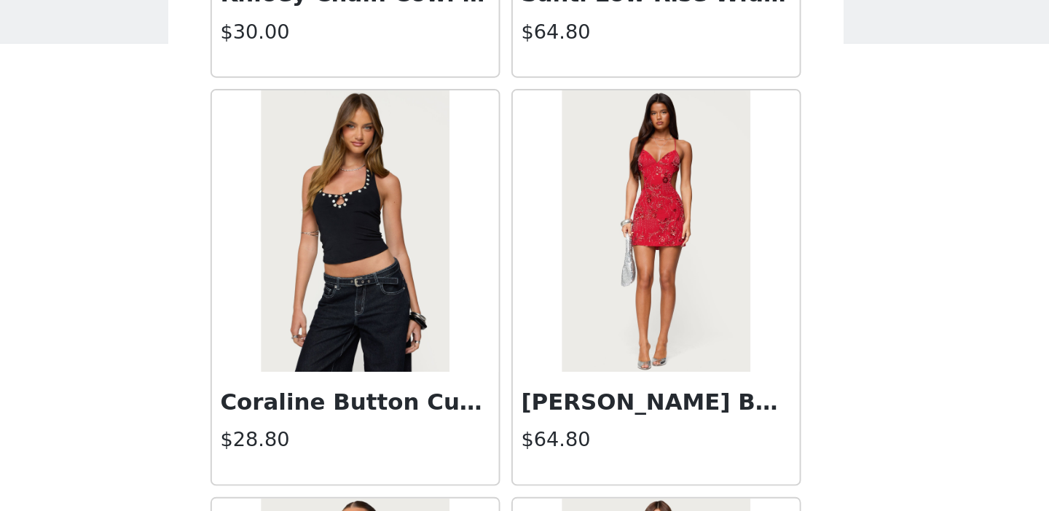
scroll to position [49371, 0]
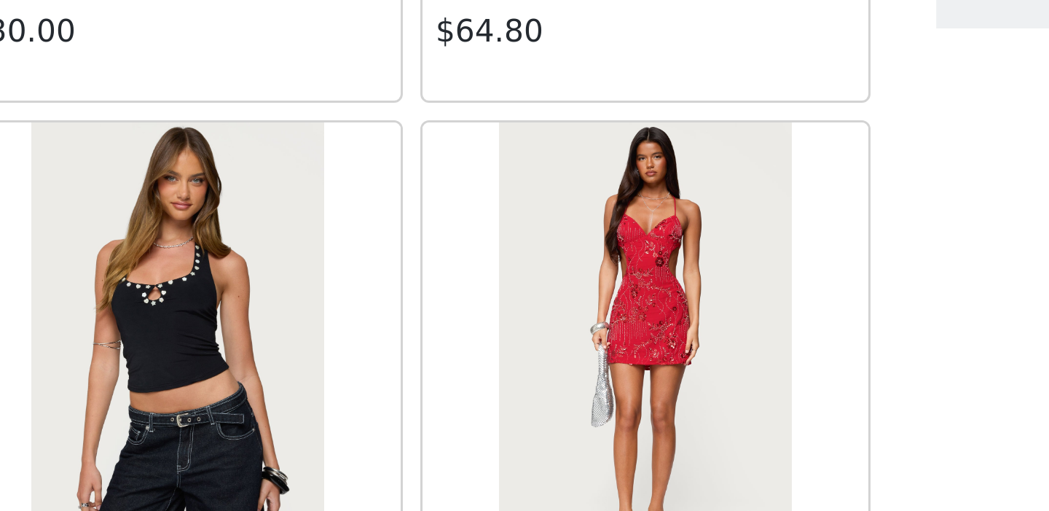
click at [686, 192] on div "Back Aveline Off Shoulder Light Sweatshirt $37.20 Atlas Scrunch Bead Halter Top…" at bounding box center [525, 255] width 350 height 511
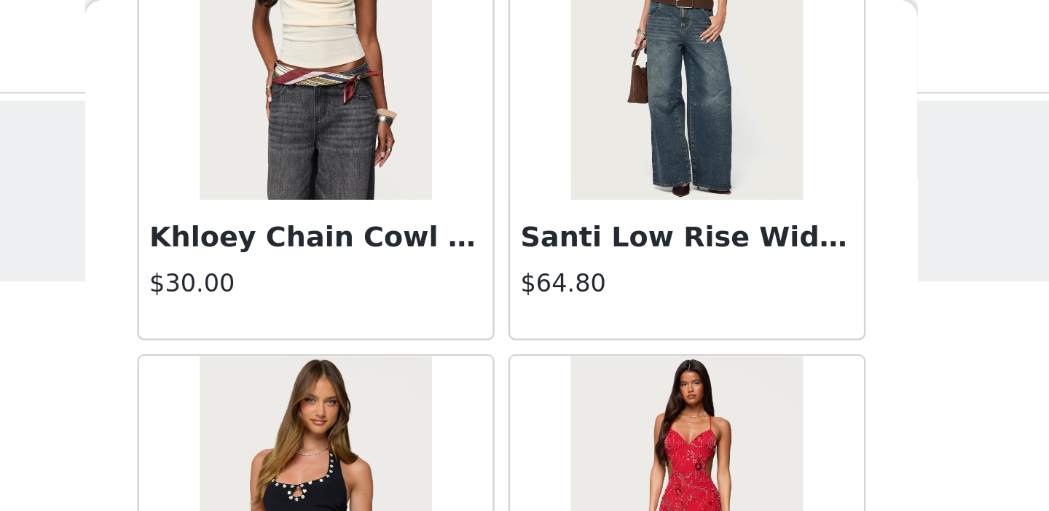
click at [522, 111] on div "Khloey Chain Cowl Neck Top $30.00" at bounding box center [447, 39] width 156 height 211
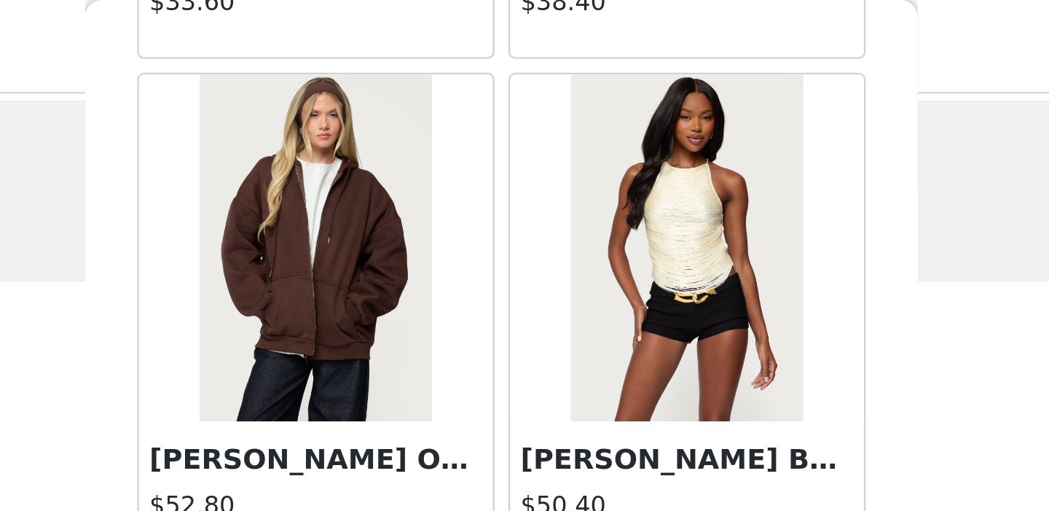
scroll to position [41669, 0]
